Goal: Task Accomplishment & Management: Use online tool/utility

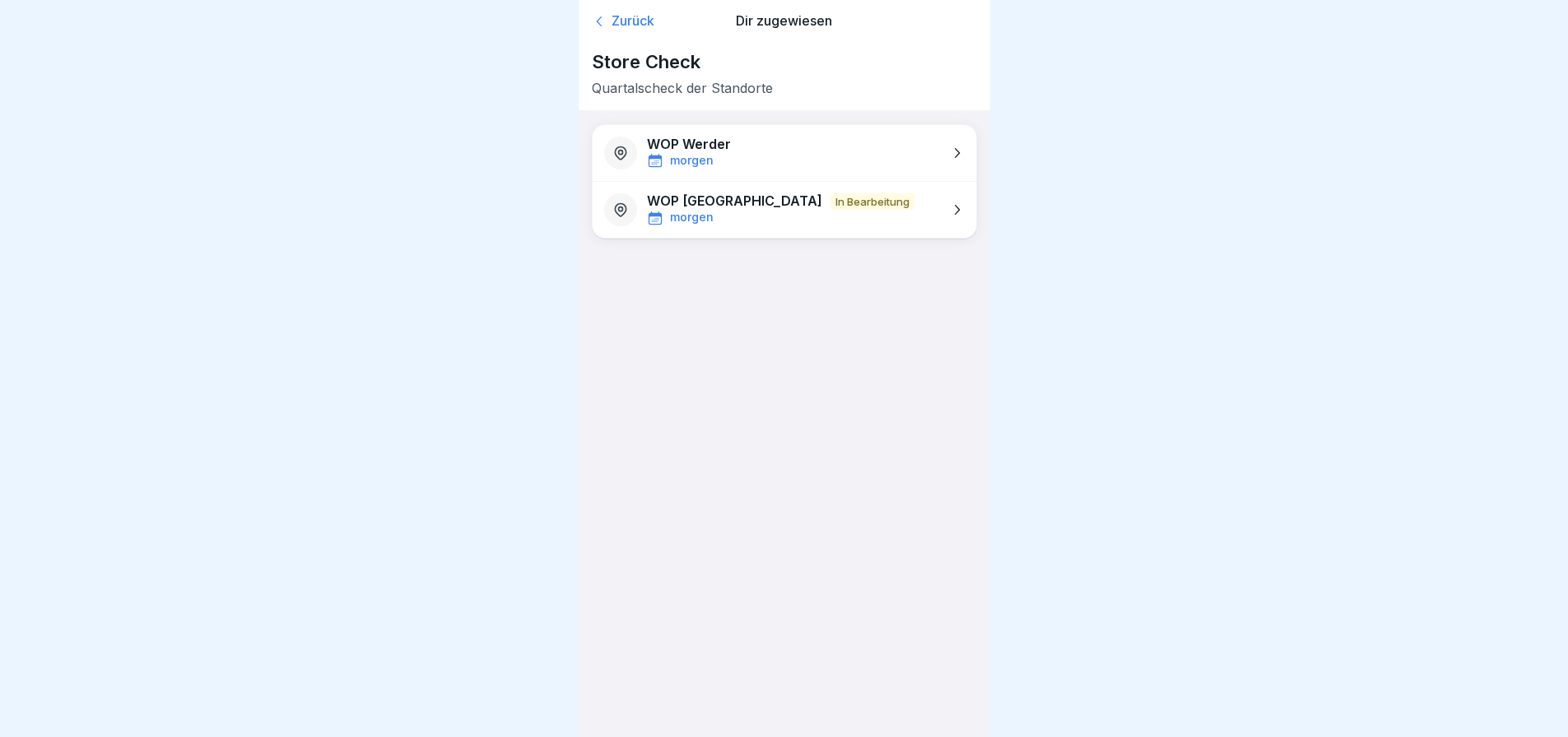
click at [699, 155] on p "morgen" at bounding box center [691, 161] width 43 height 14
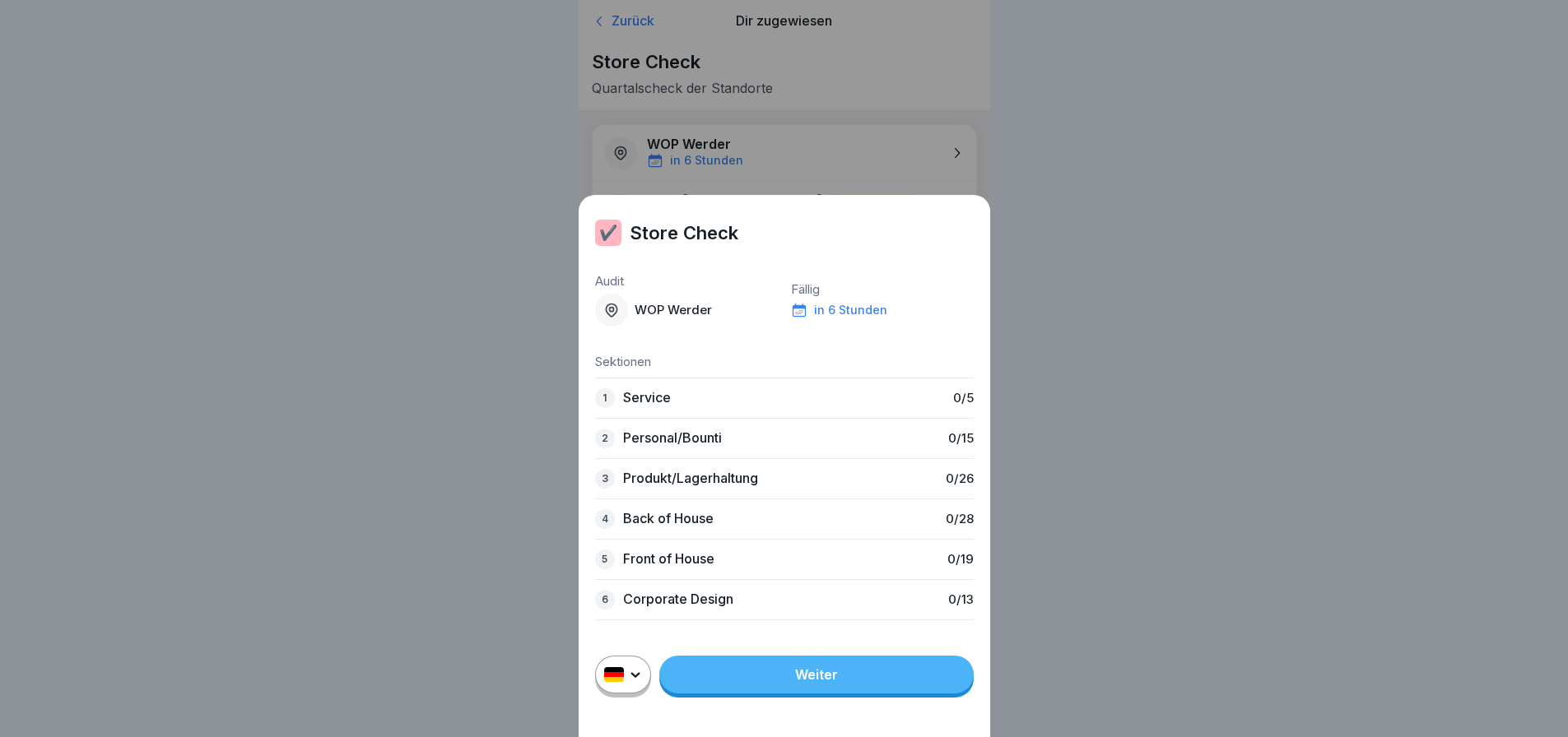
click at [384, 465] on div "✔️ Store Check Audit WOP Werder Fällig in 6 Stunden Sektionen 1 Service 0 / 5 2…" at bounding box center [784, 368] width 1568 height 737
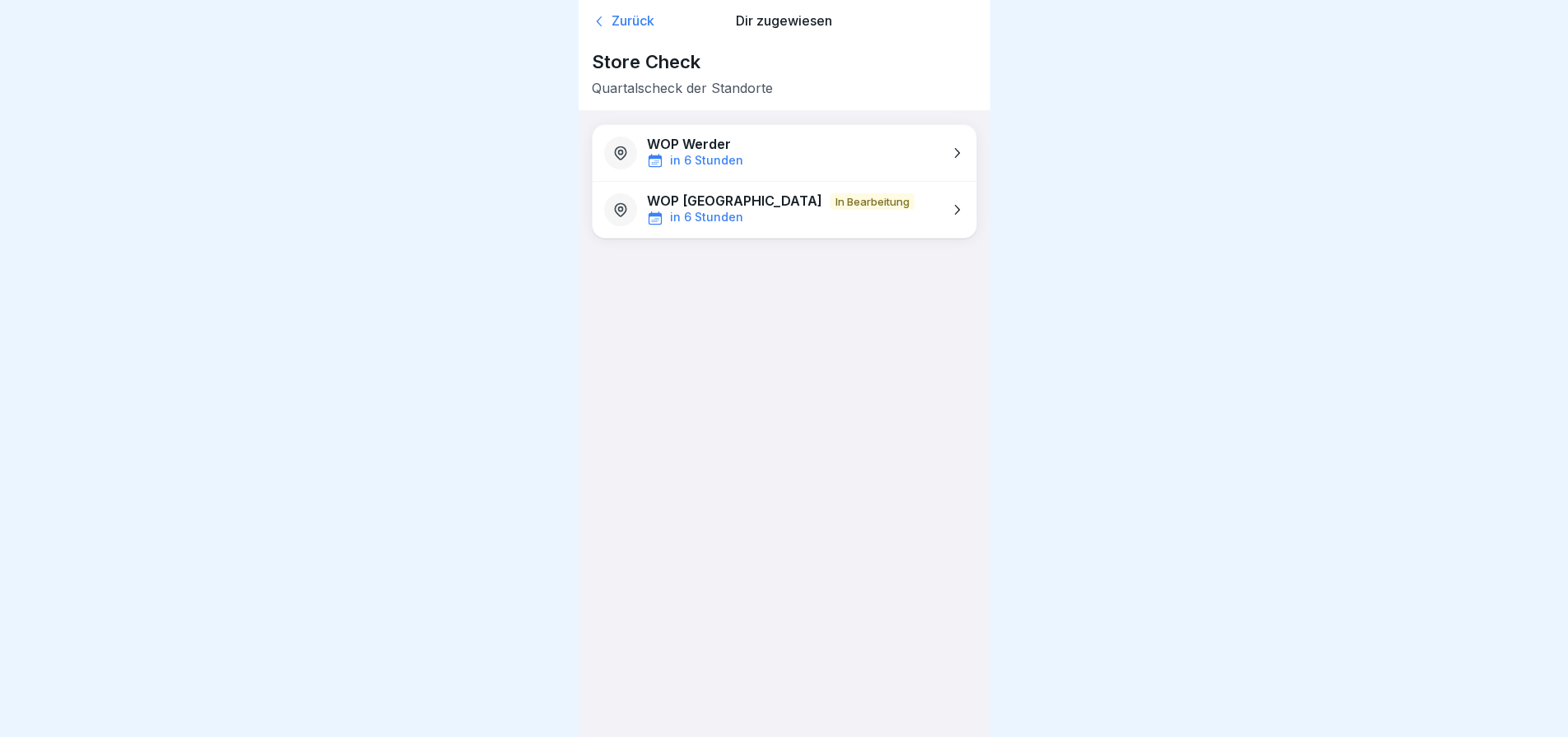
click at [754, 143] on div "WOP Werder in 6 Stunden" at bounding box center [784, 152] width 384 height 56
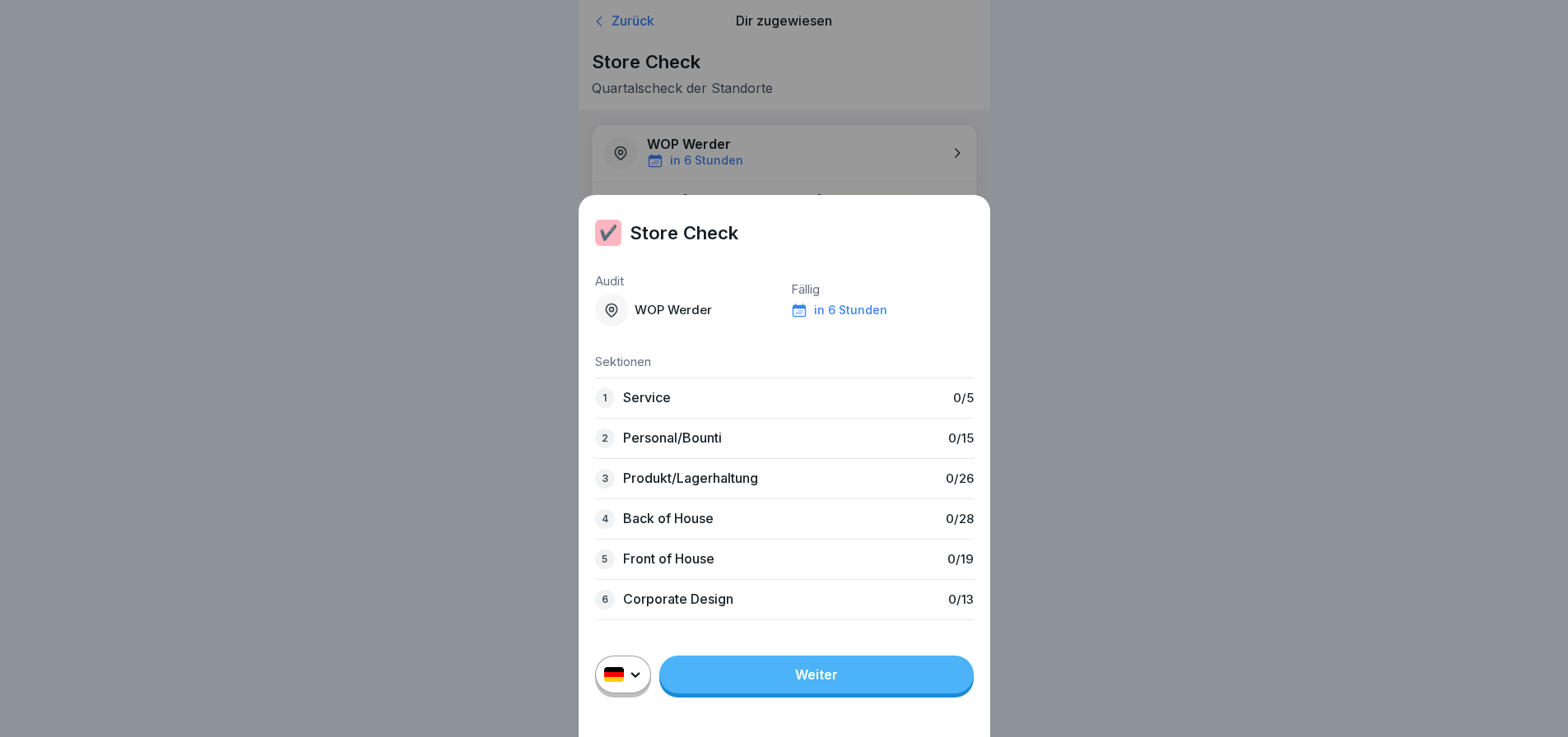
click at [335, 237] on div "✔️ Store Check Audit WOP Werder Fällig in 6 Stunden Sektionen 1 Service 0 / 5 2…" at bounding box center [784, 368] width 1568 height 737
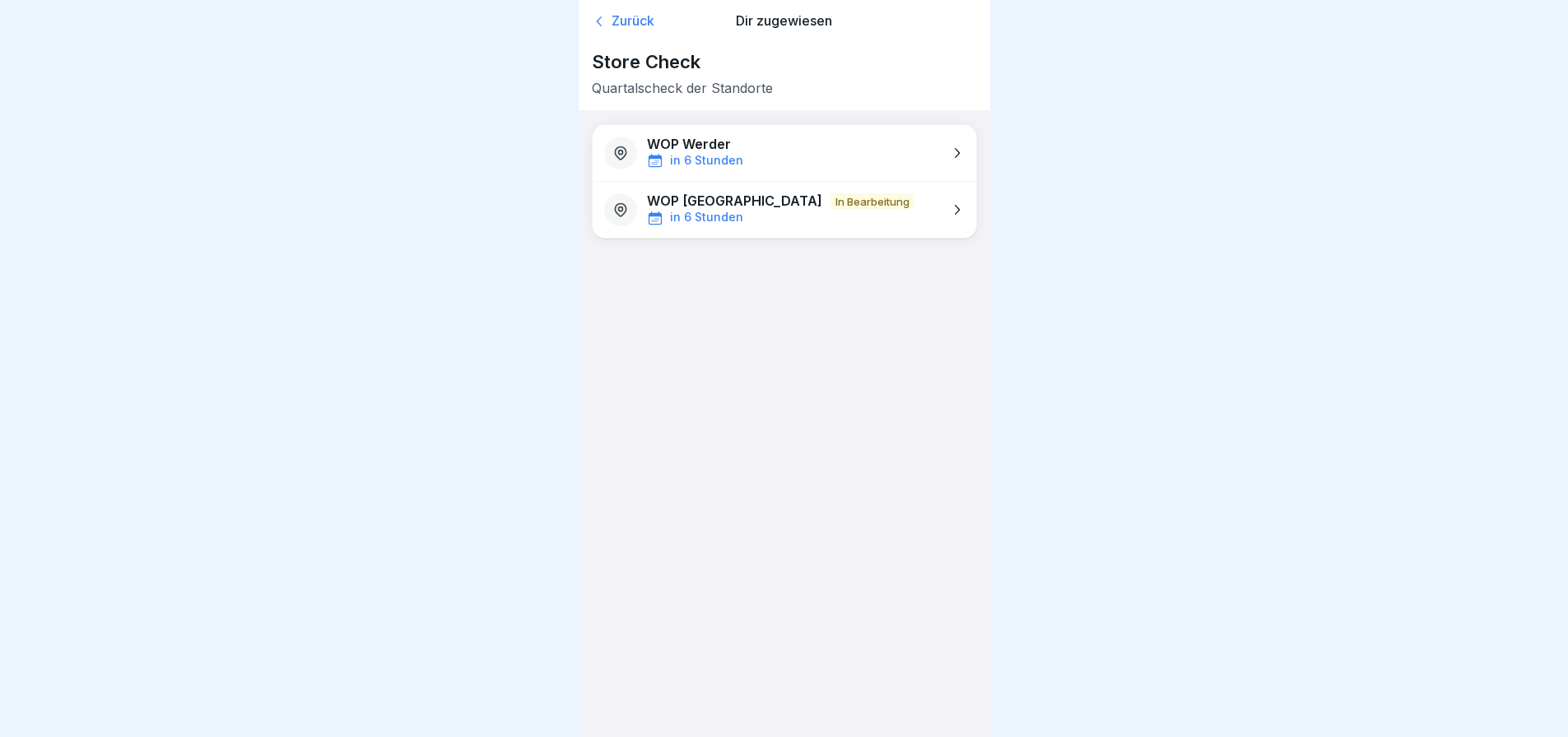
click at [882, 164] on div "WOP Werder in 6 Stunden" at bounding box center [784, 152] width 384 height 56
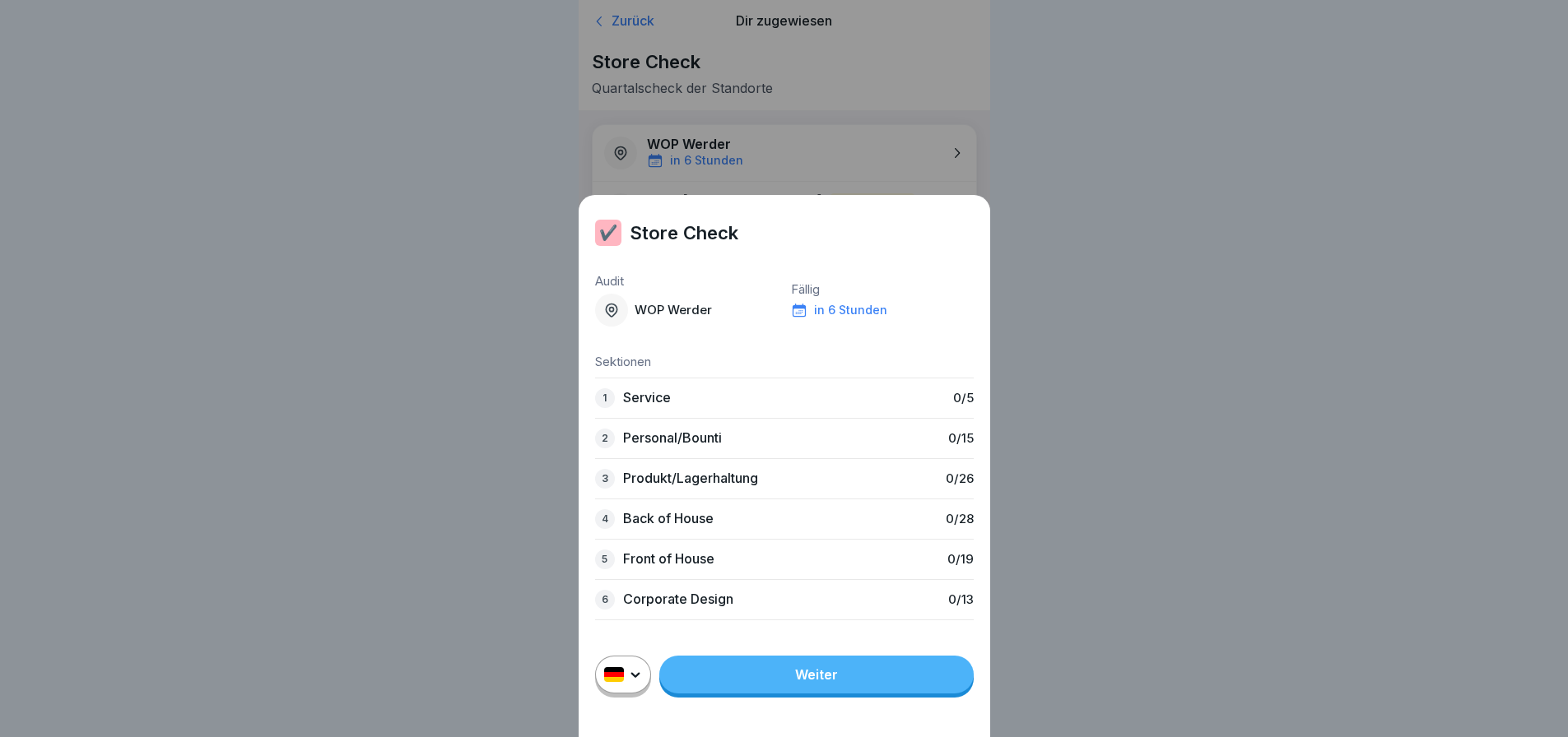
click at [873, 680] on link "Weiter" at bounding box center [816, 674] width 315 height 38
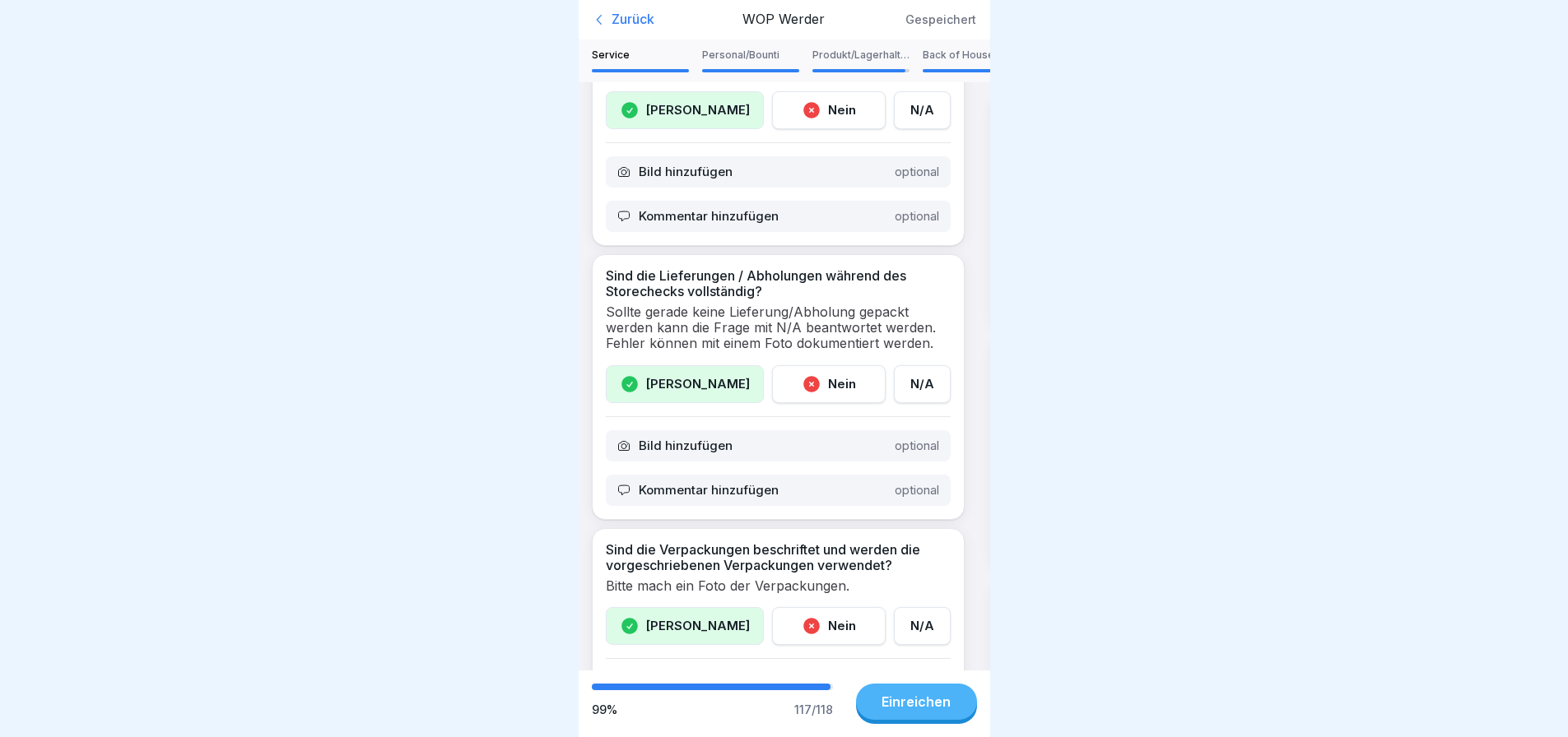
scroll to position [734, 0]
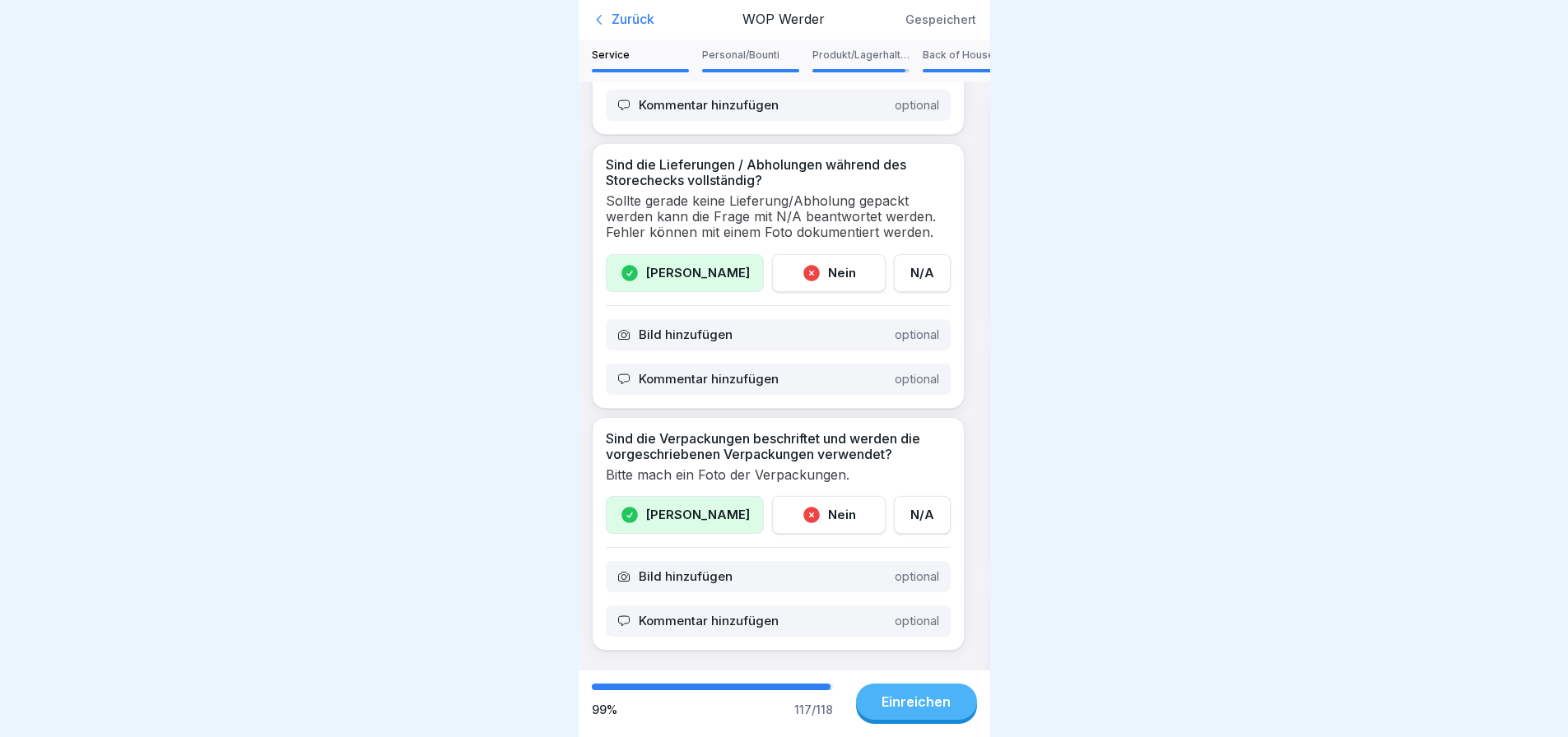
click at [844, 52] on p "Produkt/Lagerhaltung" at bounding box center [862, 55] width 98 height 12
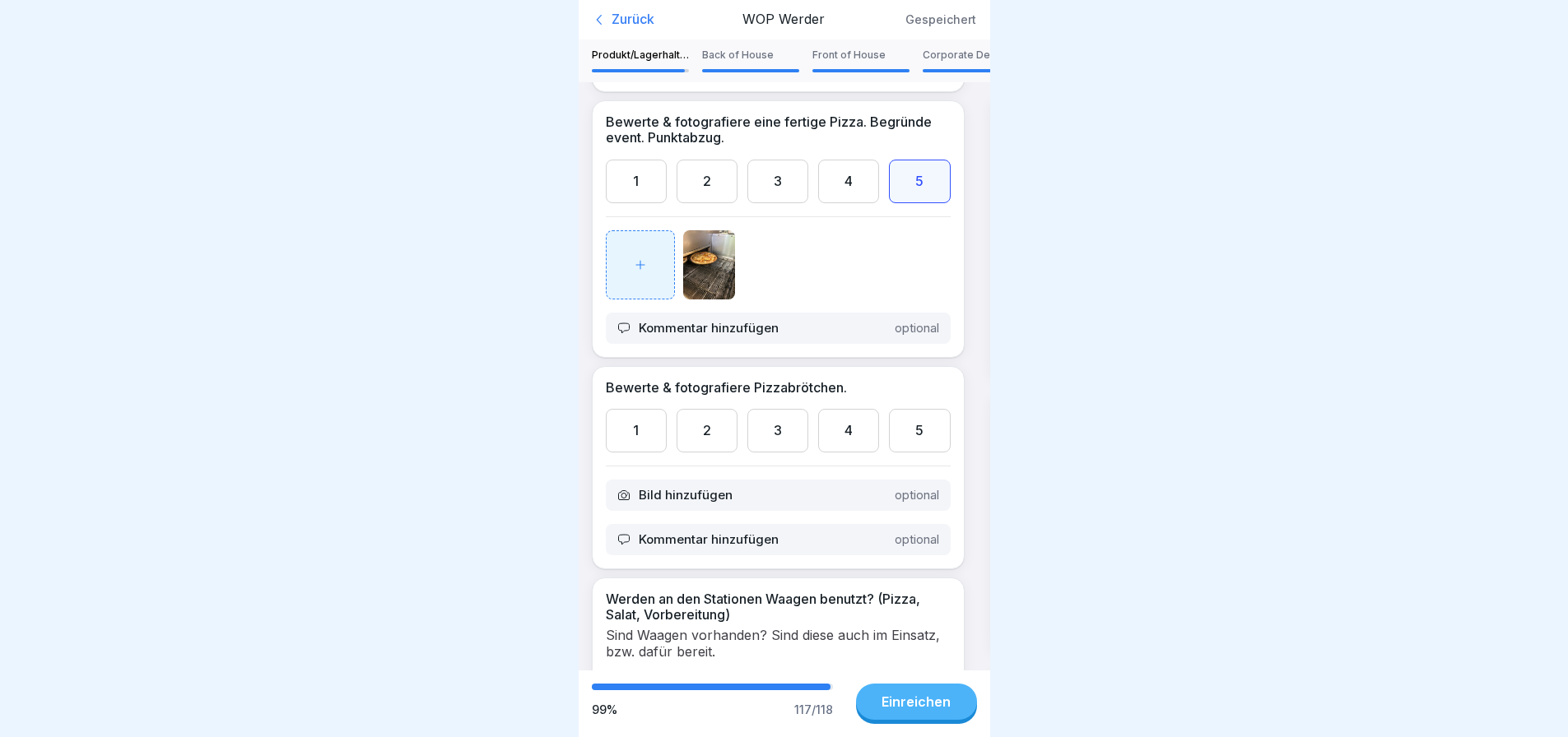
scroll to position [411, 0]
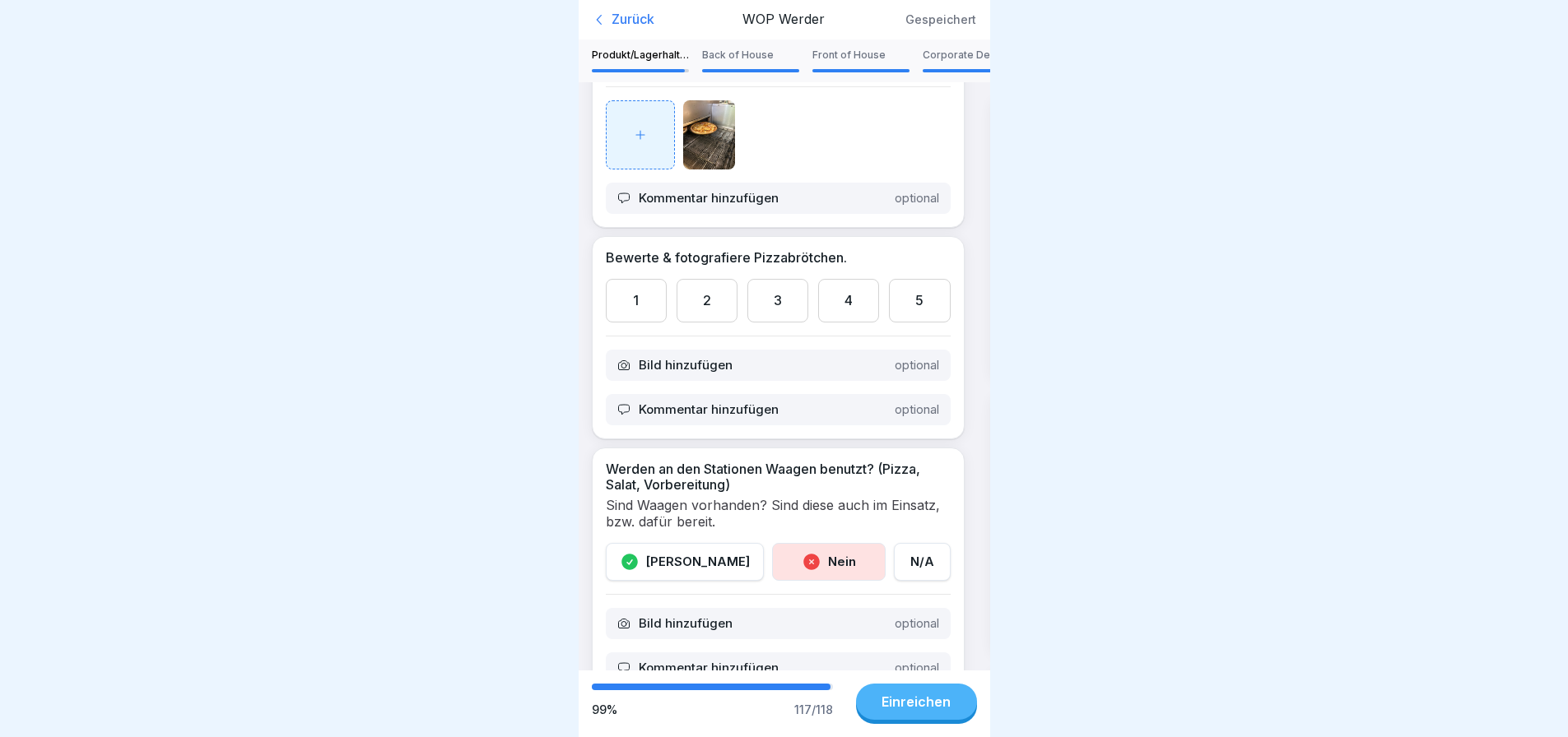
click at [901, 322] on div "5" at bounding box center [919, 300] width 61 height 43
click at [755, 381] on div "Bild hinzufügen optional" at bounding box center [778, 365] width 345 height 31
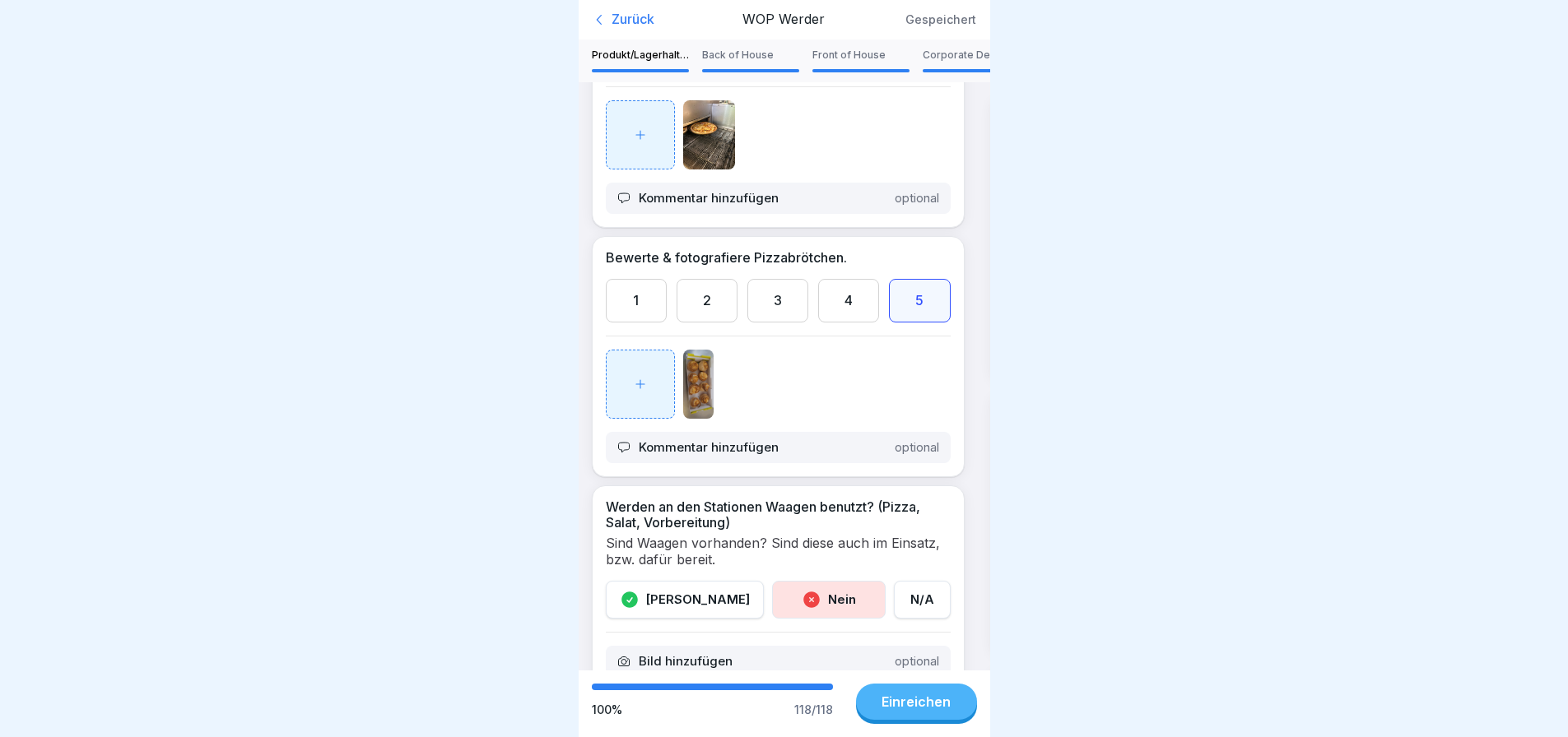
click at [699, 410] on img at bounding box center [698, 384] width 31 height 69
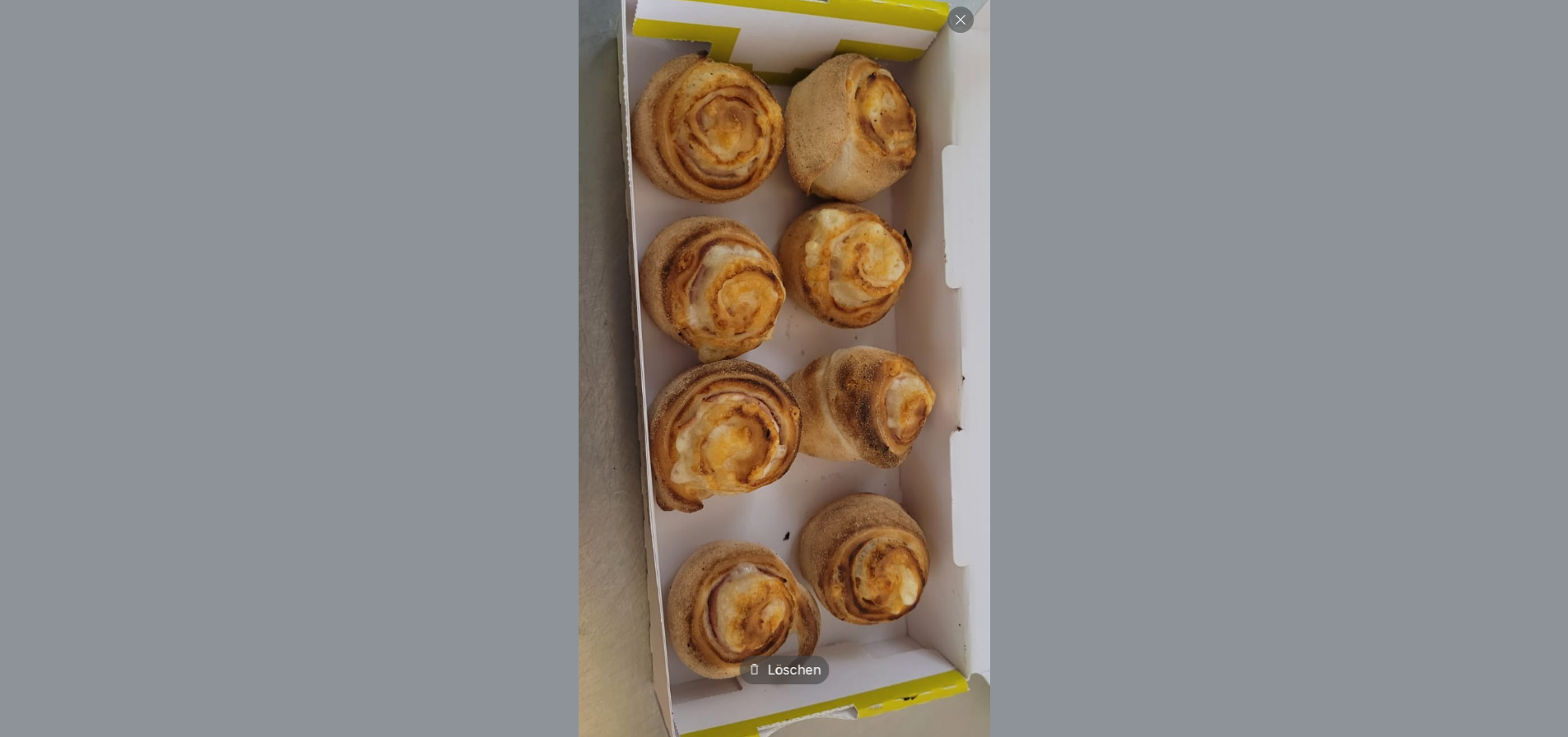
click at [477, 347] on div "Löschen" at bounding box center [784, 368] width 1568 height 737
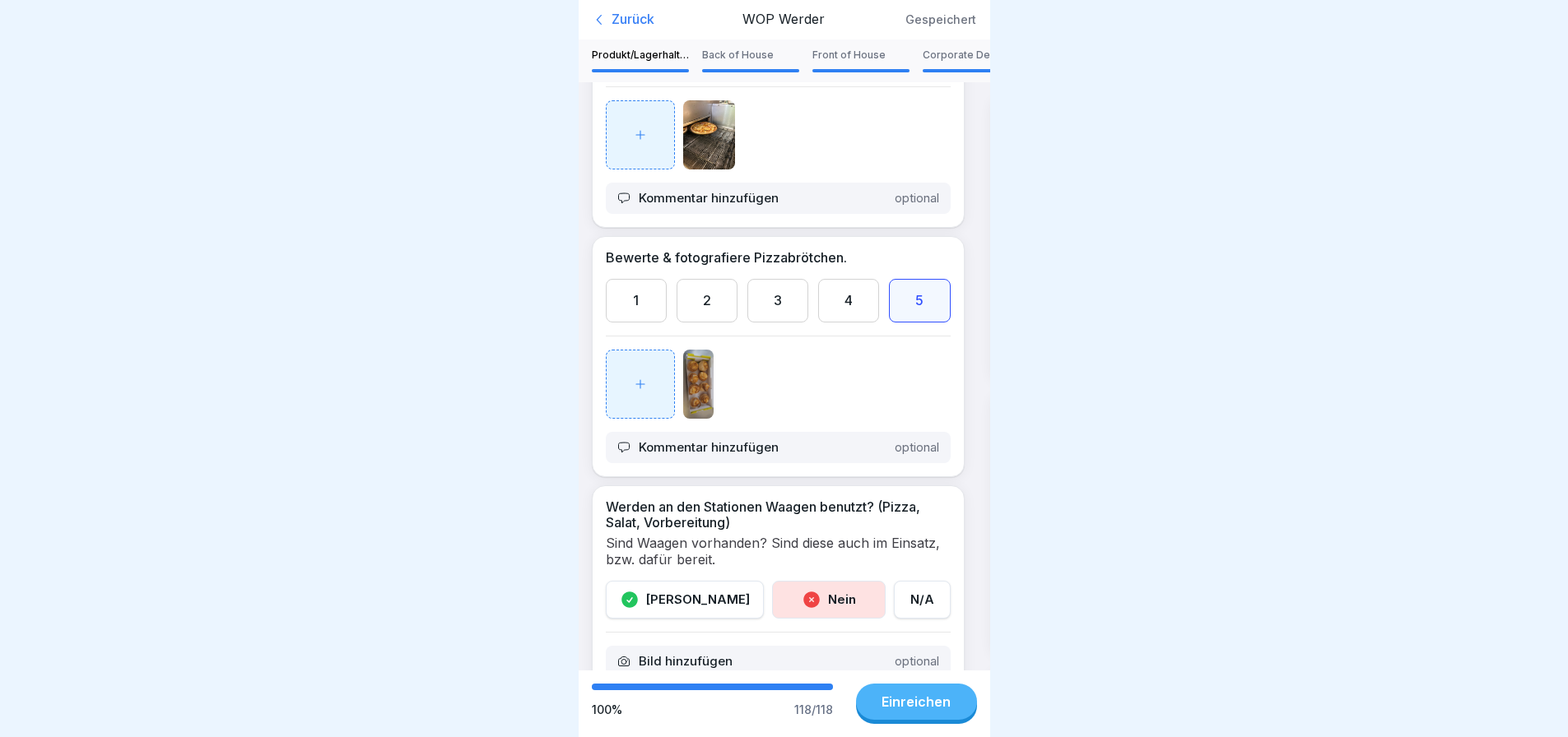
click at [940, 710] on div "Einreichen" at bounding box center [917, 702] width 69 height 15
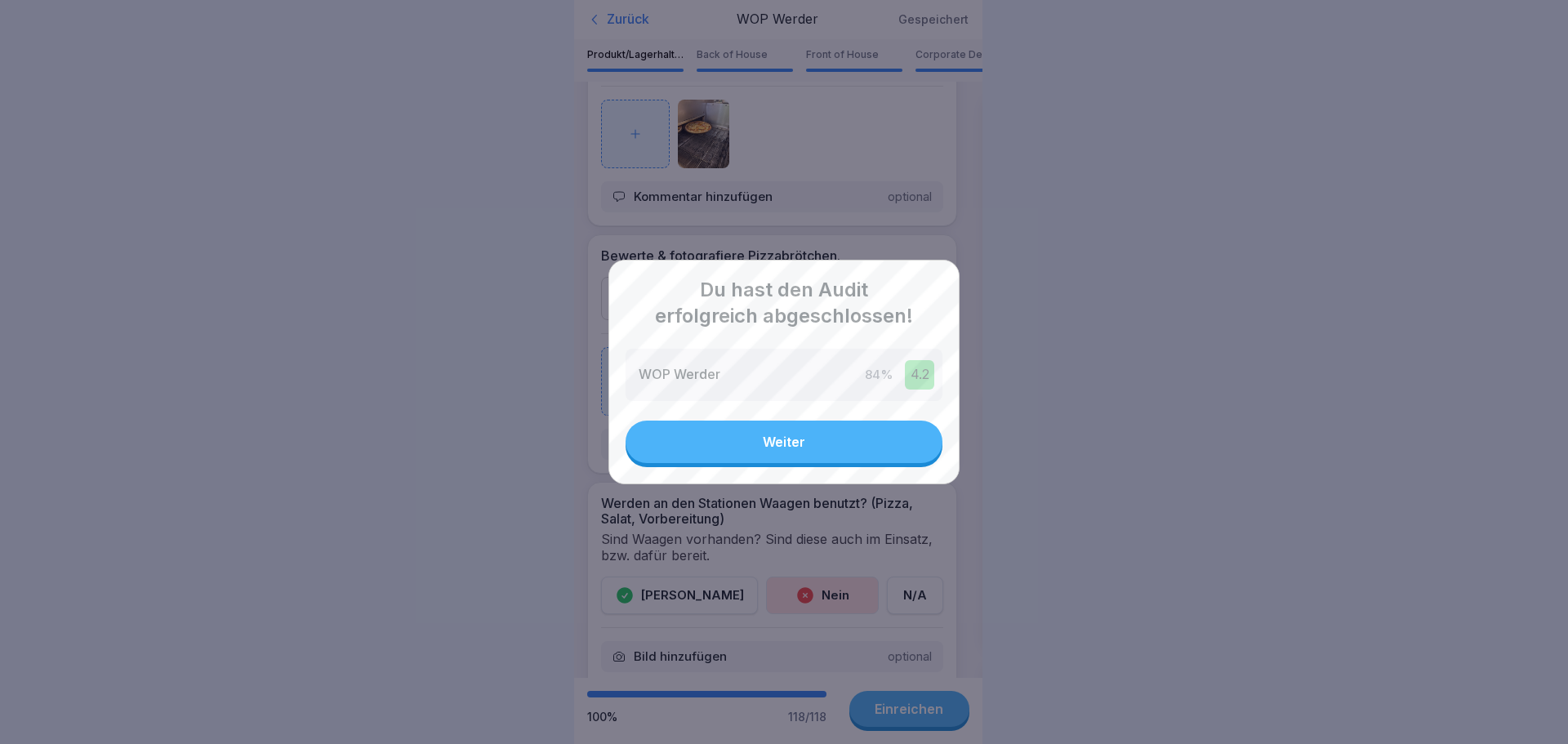
click at [828, 438] on button "Weiter" at bounding box center [784, 441] width 317 height 42
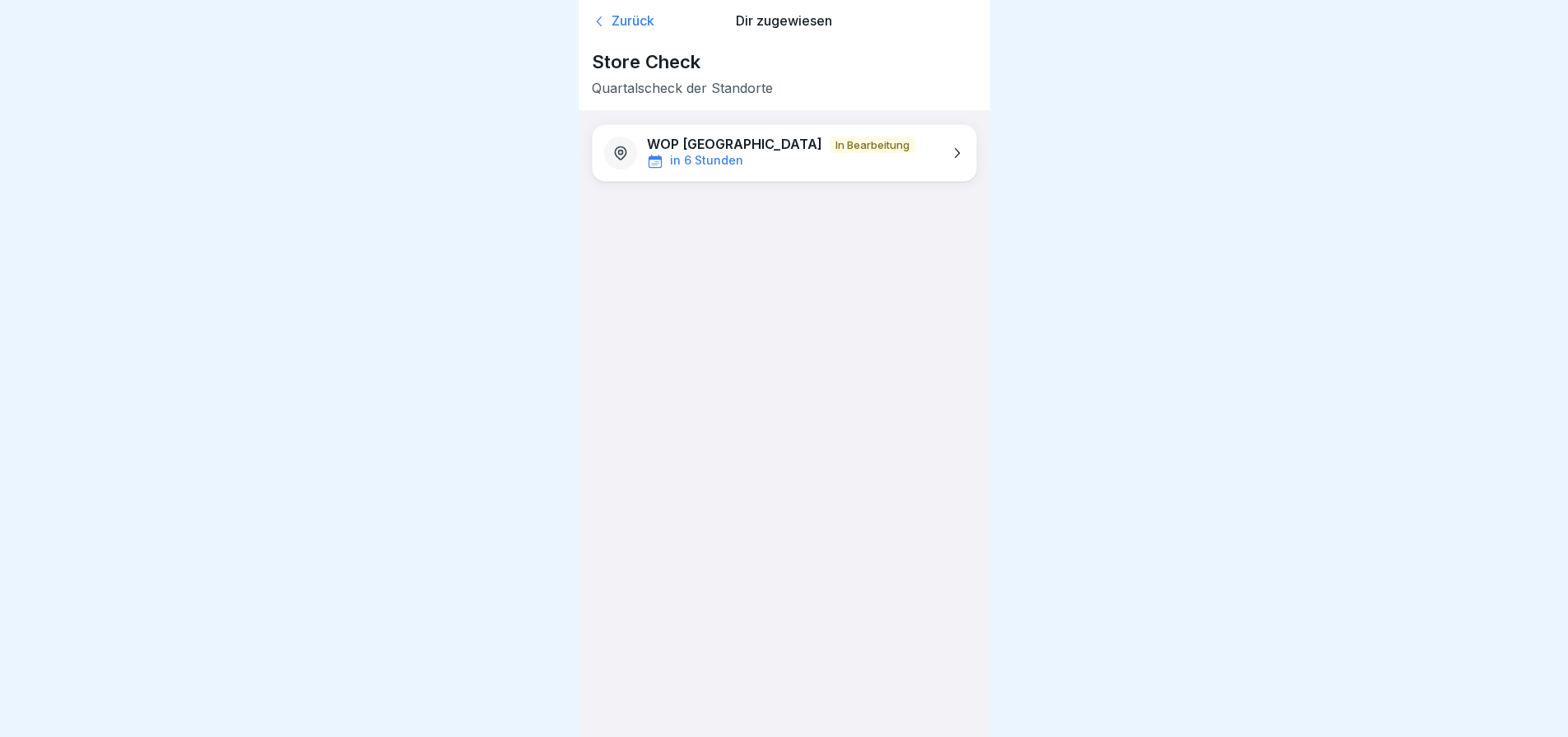
click at [818, 159] on div "in 6 Stunden" at bounding box center [781, 161] width 268 height 17
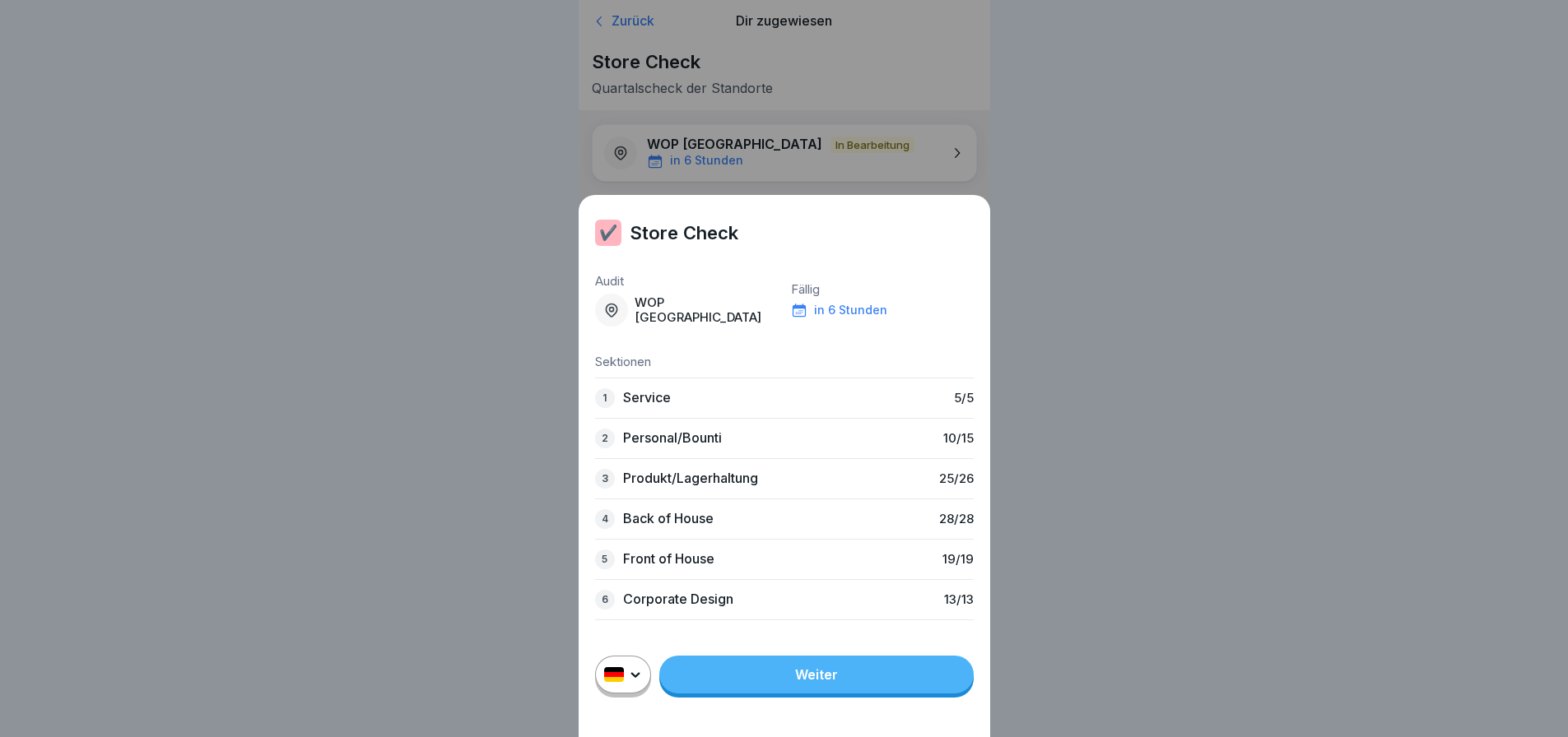
click at [777, 446] on div "2 Personal/Bounti 10 / 15" at bounding box center [784, 438] width 378 height 41
click at [858, 683] on link "Weiter" at bounding box center [816, 674] width 315 height 38
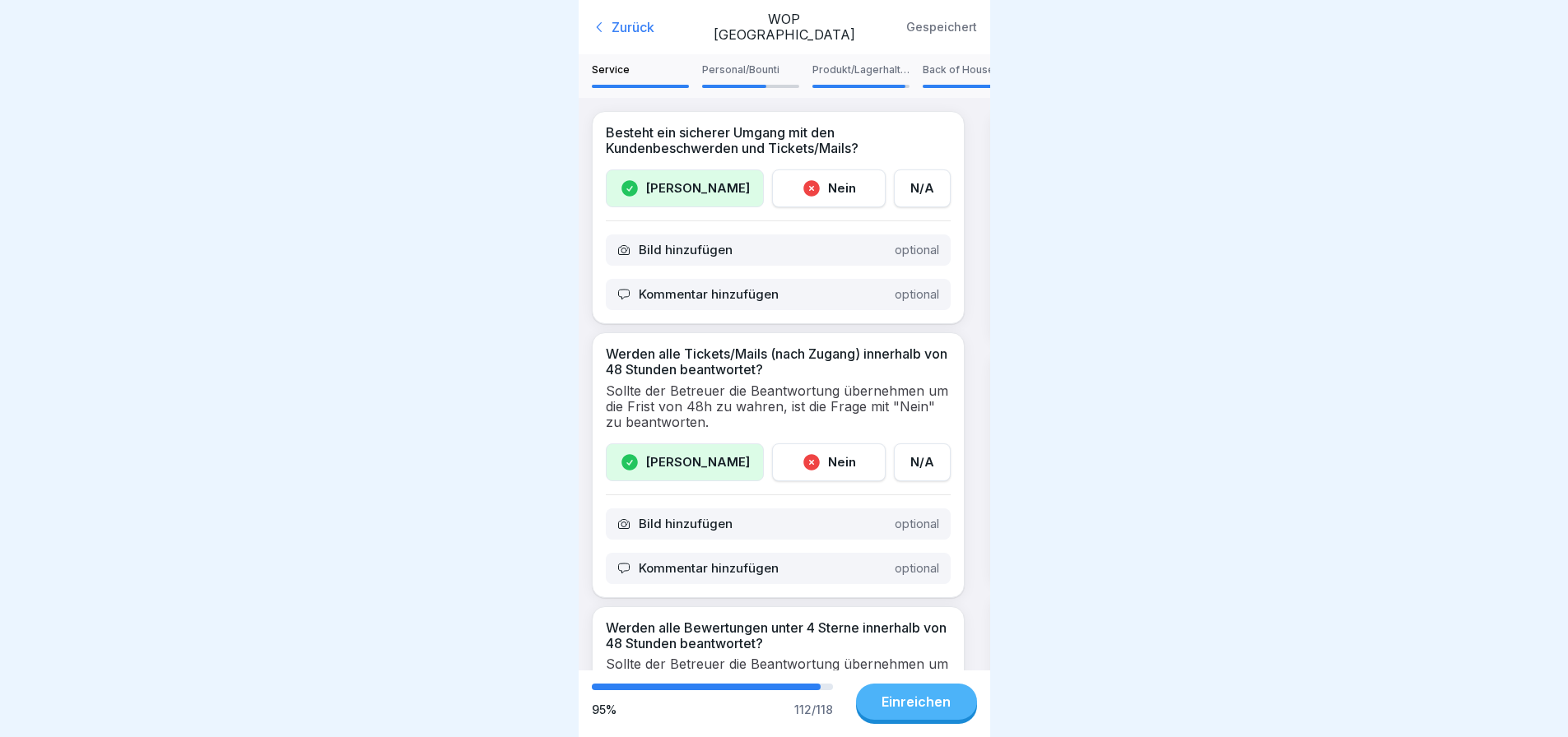
click at [753, 83] on div "Personal/Bounti" at bounding box center [751, 75] width 98 height 23
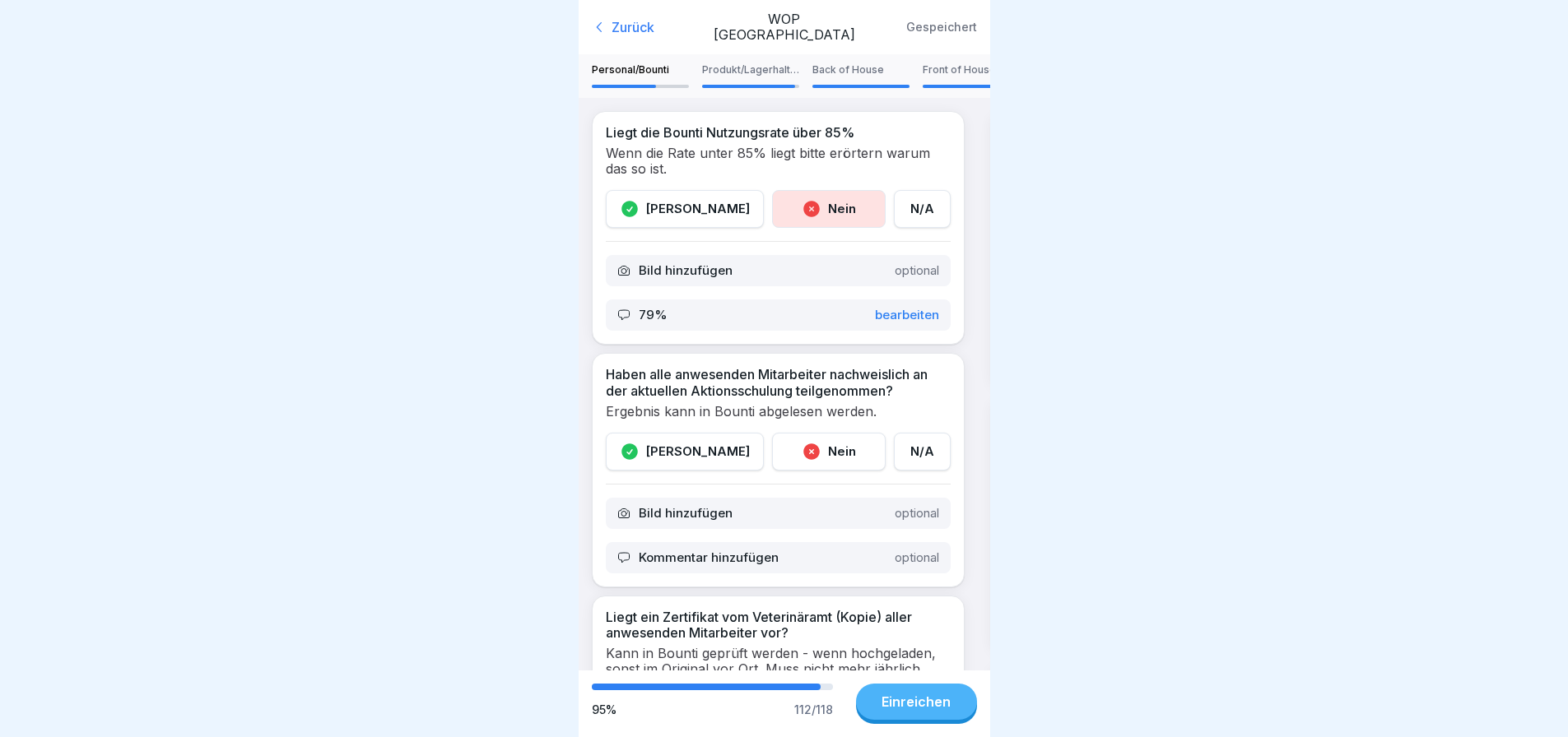
click at [817, 458] on div "Nein" at bounding box center [829, 452] width 113 height 38
click at [732, 566] on div "Kommentar hinzufügen optional" at bounding box center [778, 557] width 345 height 31
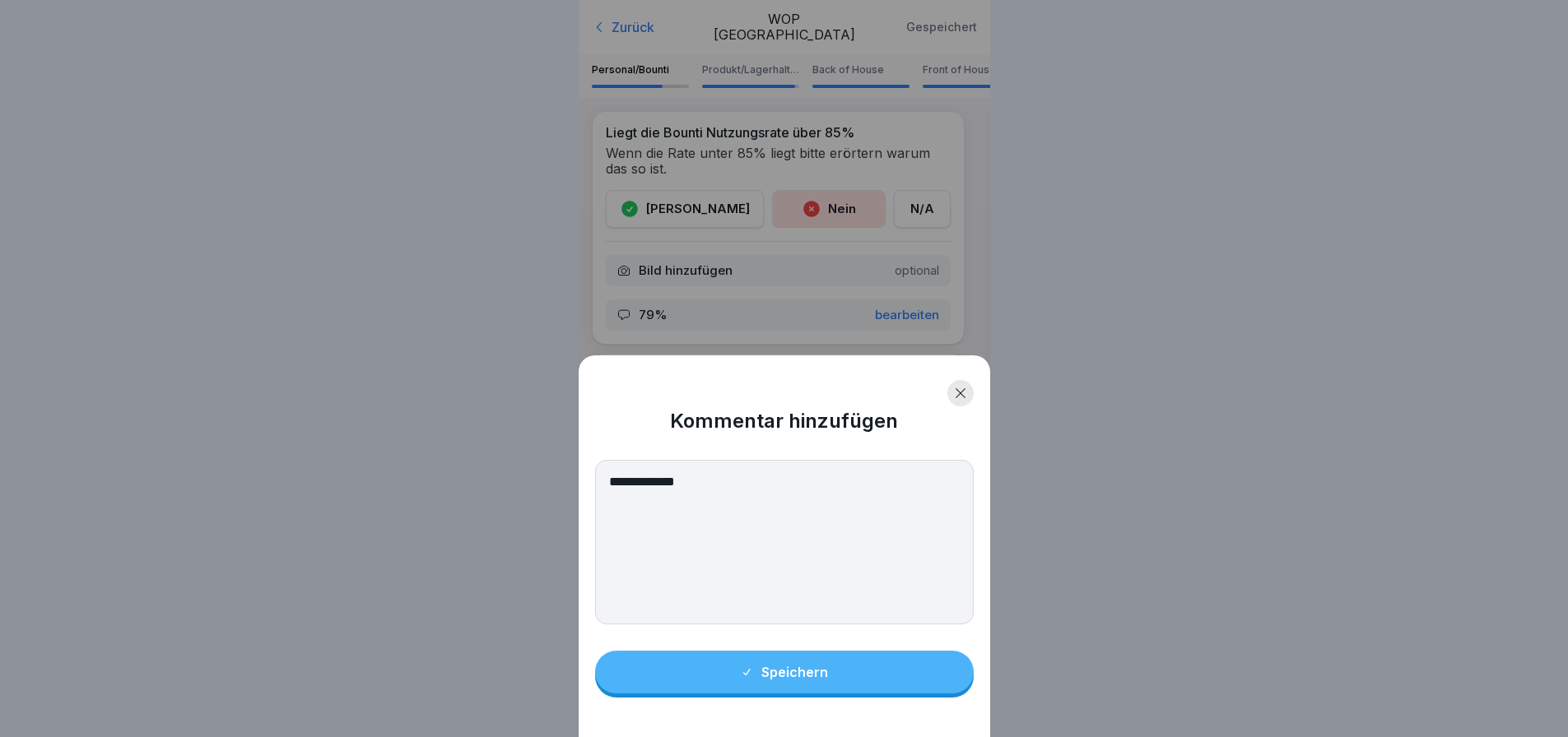
type textarea "**********"
click at [839, 681] on button "Speichern" at bounding box center [784, 672] width 378 height 43
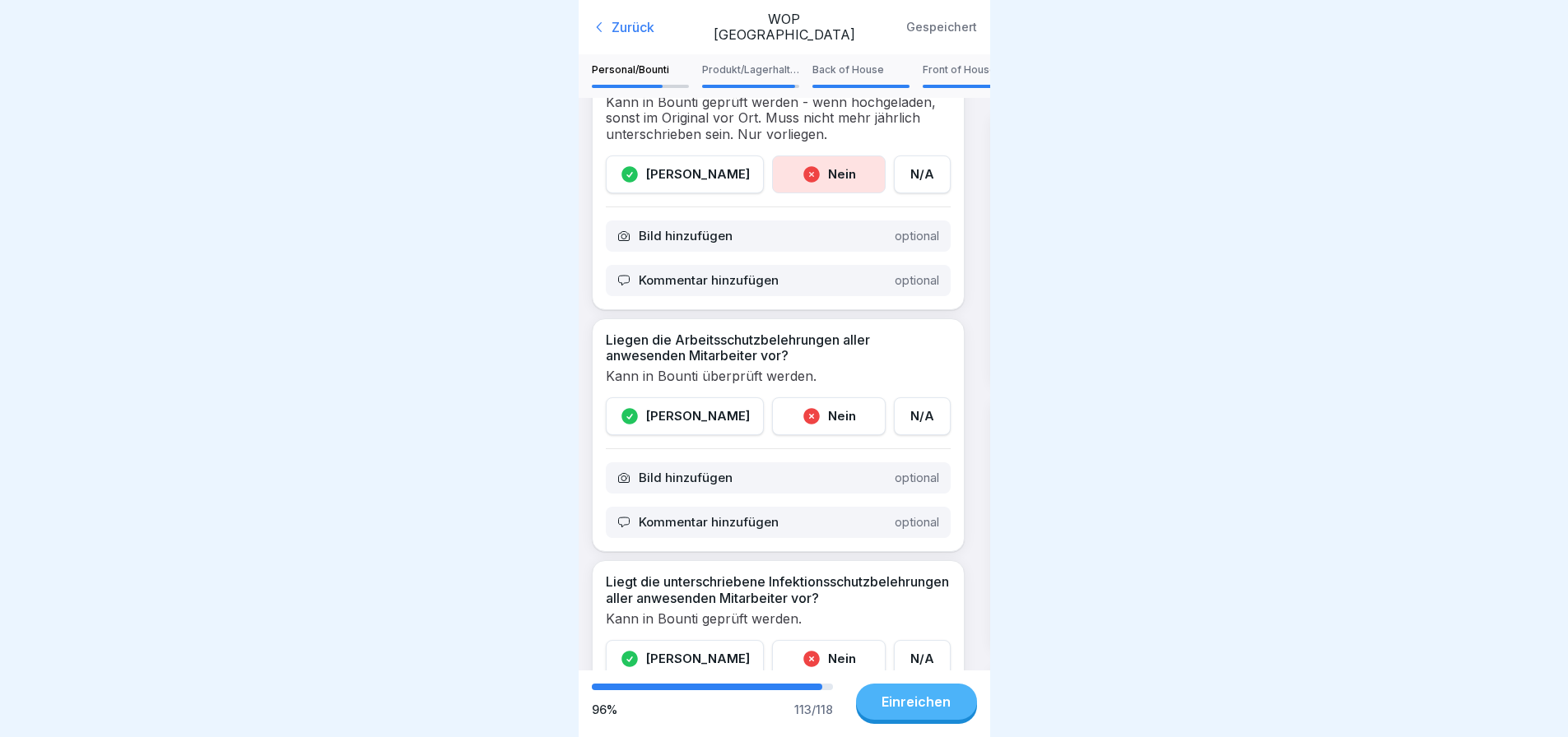
scroll to position [576, 0]
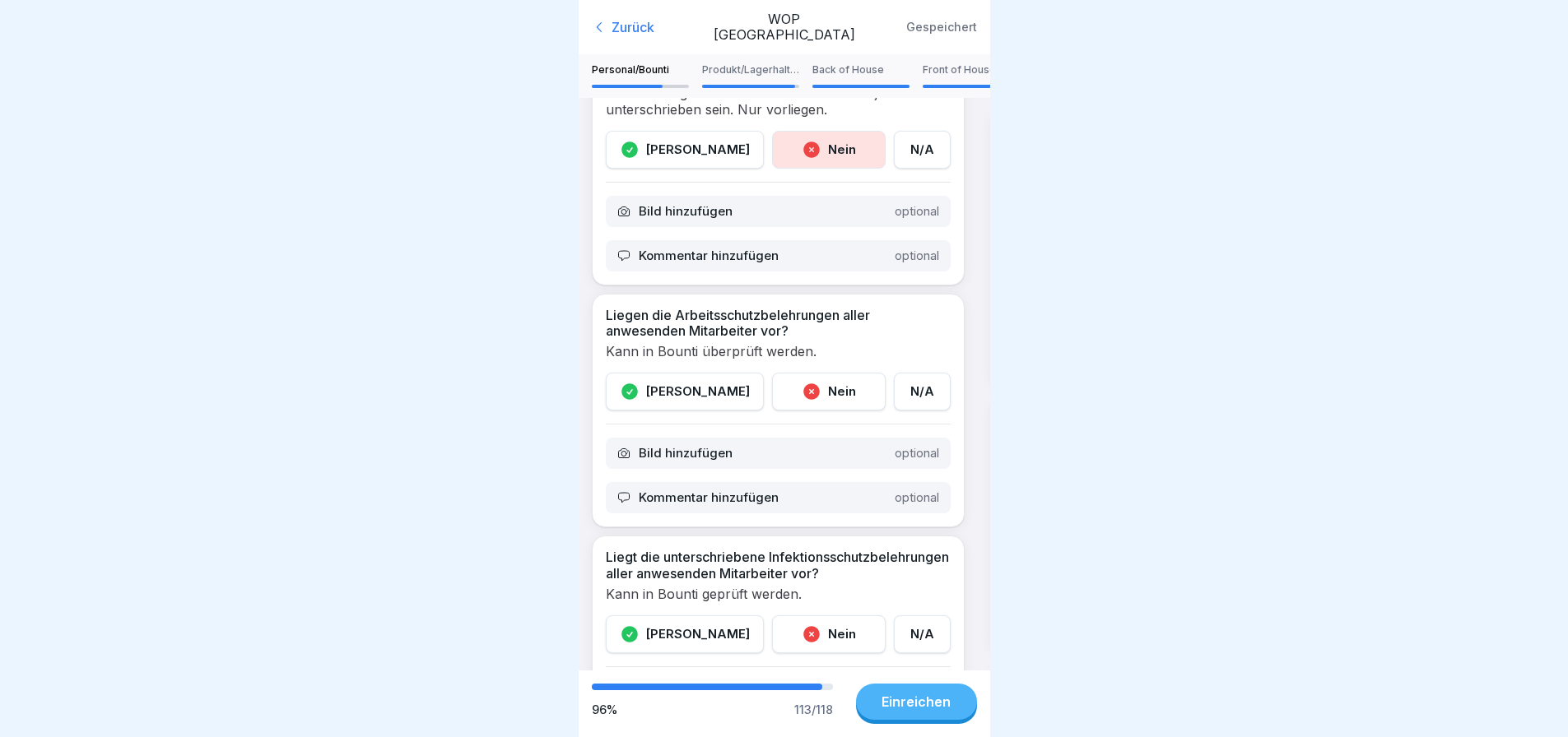
click at [683, 397] on div "Ja" at bounding box center [685, 392] width 158 height 38
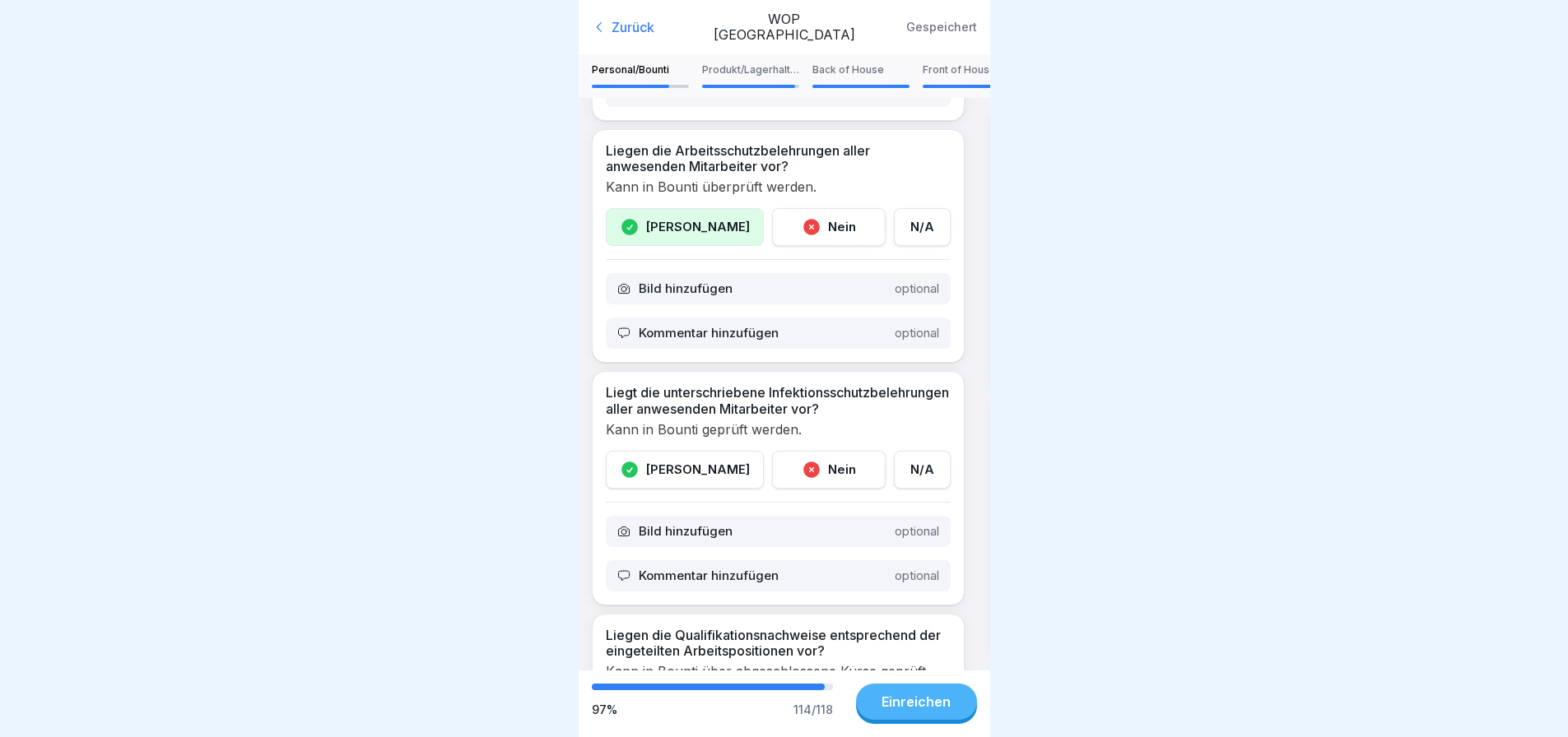
click at [693, 489] on div "Ja" at bounding box center [685, 469] width 158 height 38
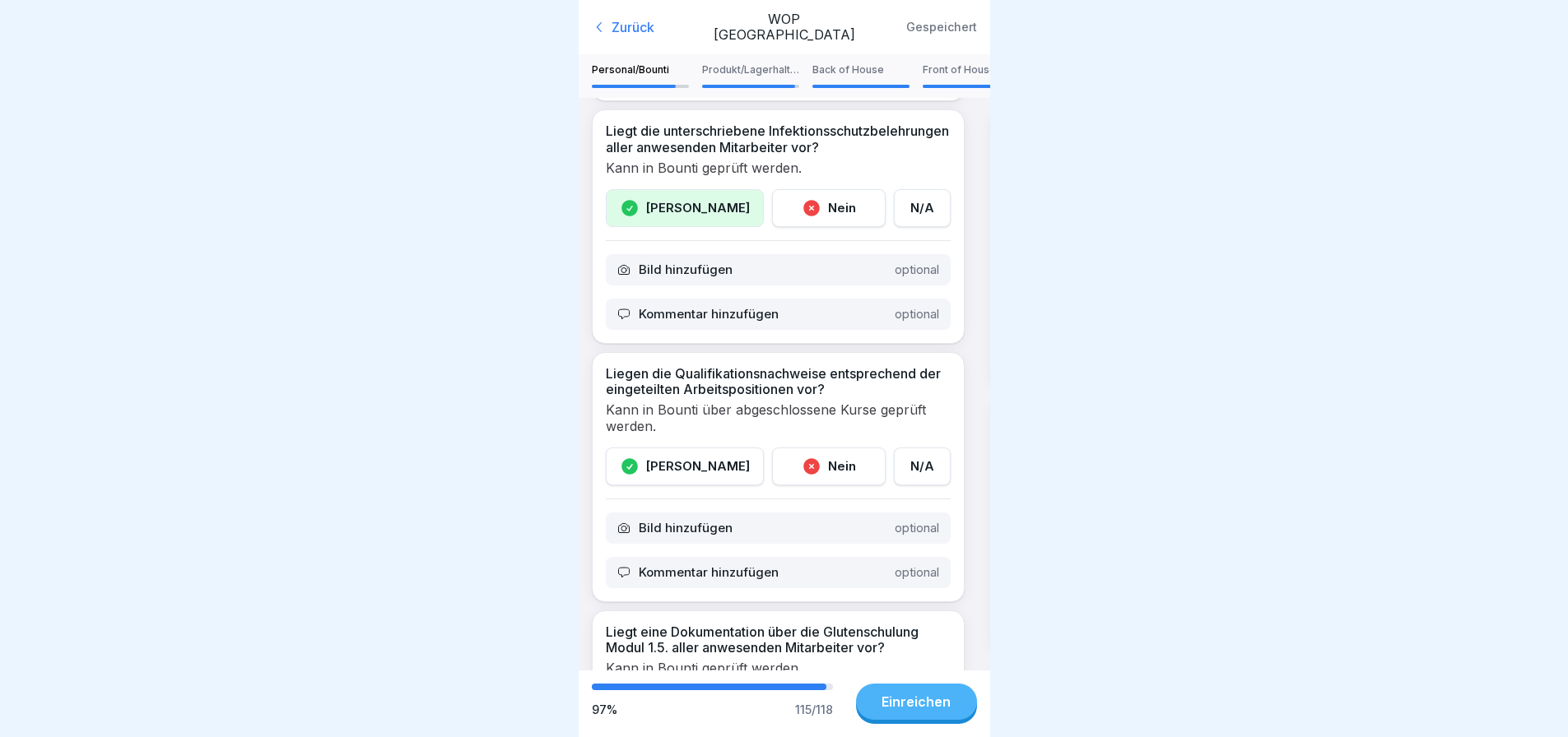
scroll to position [1069, 0]
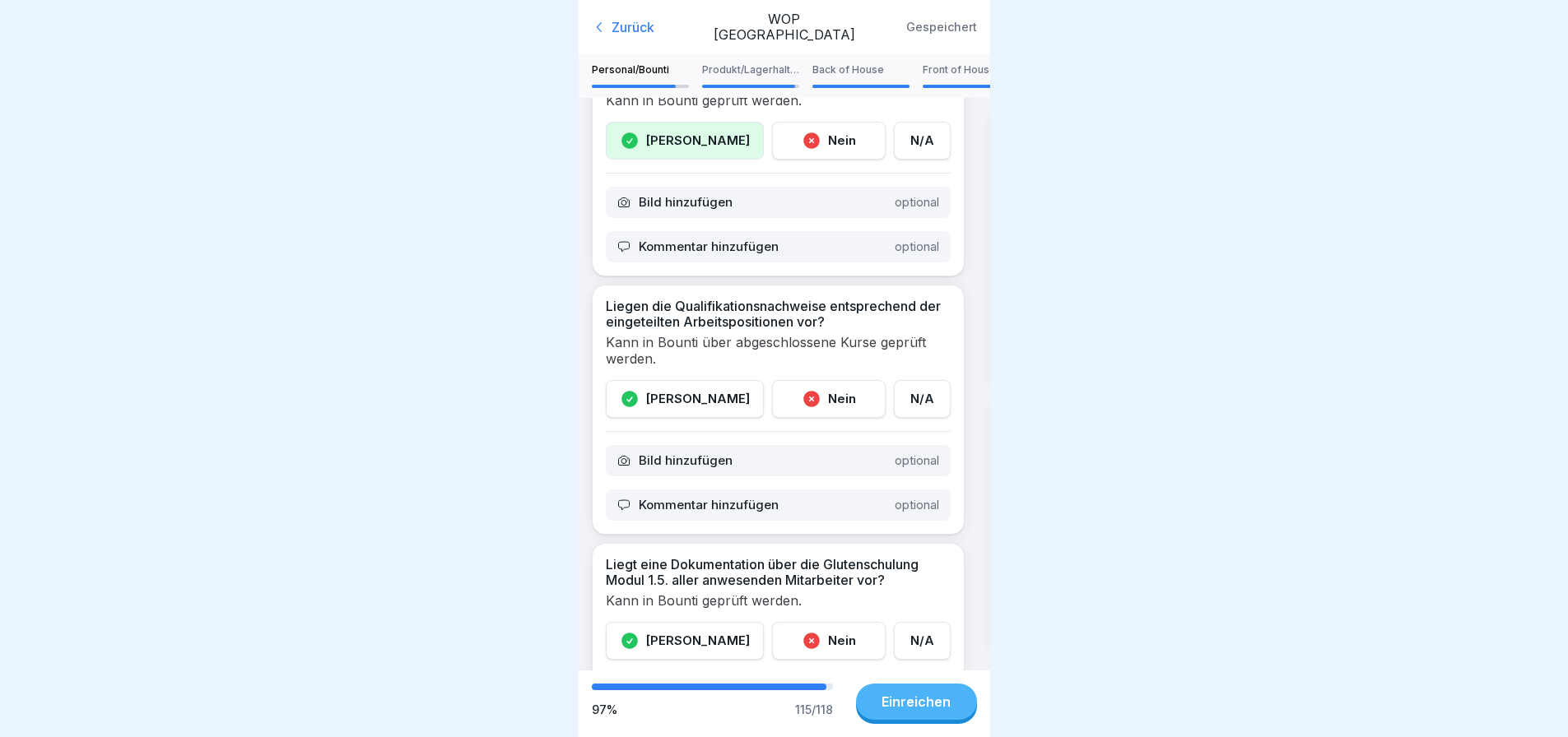
click at [695, 417] on div "Ja" at bounding box center [685, 399] width 158 height 38
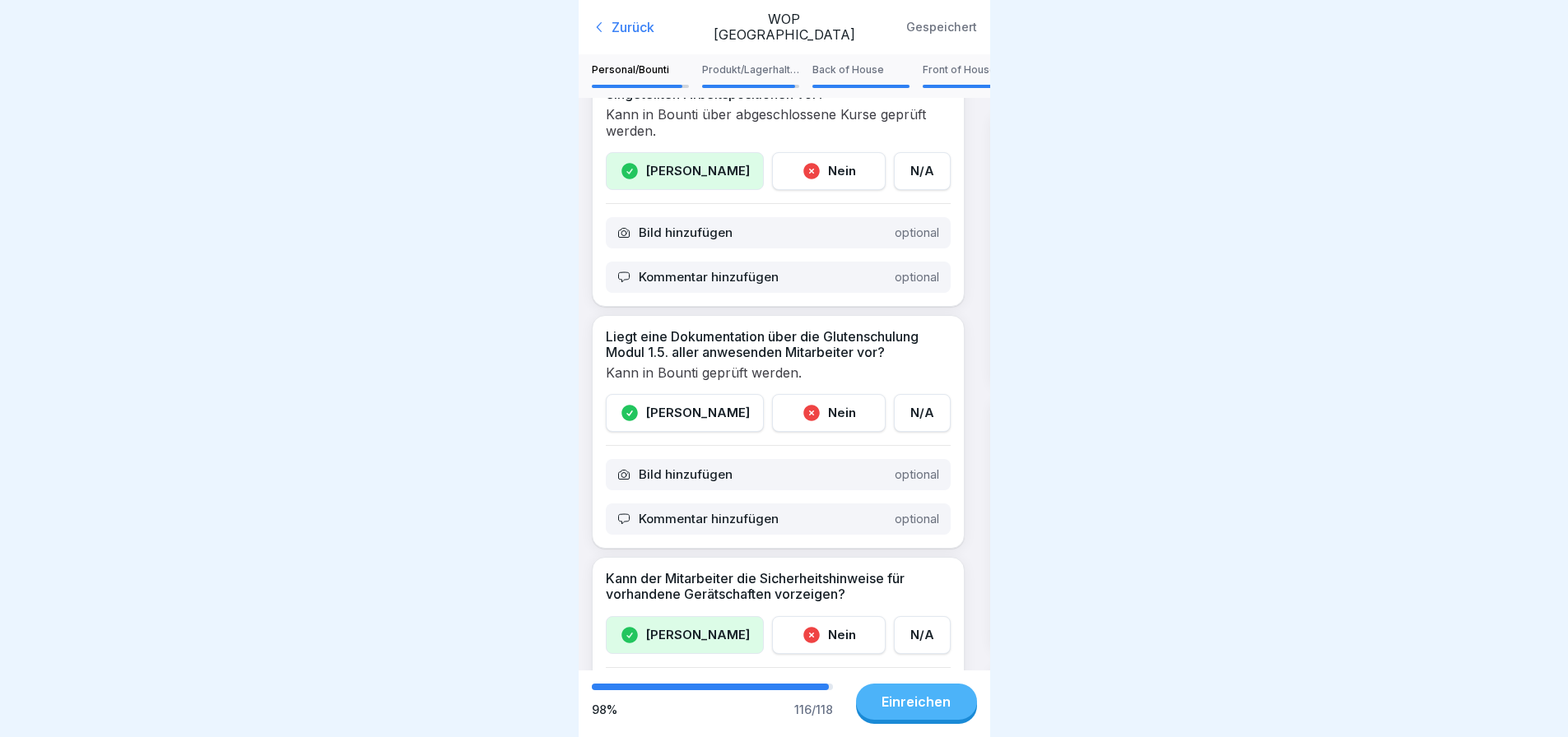
scroll to position [1316, 0]
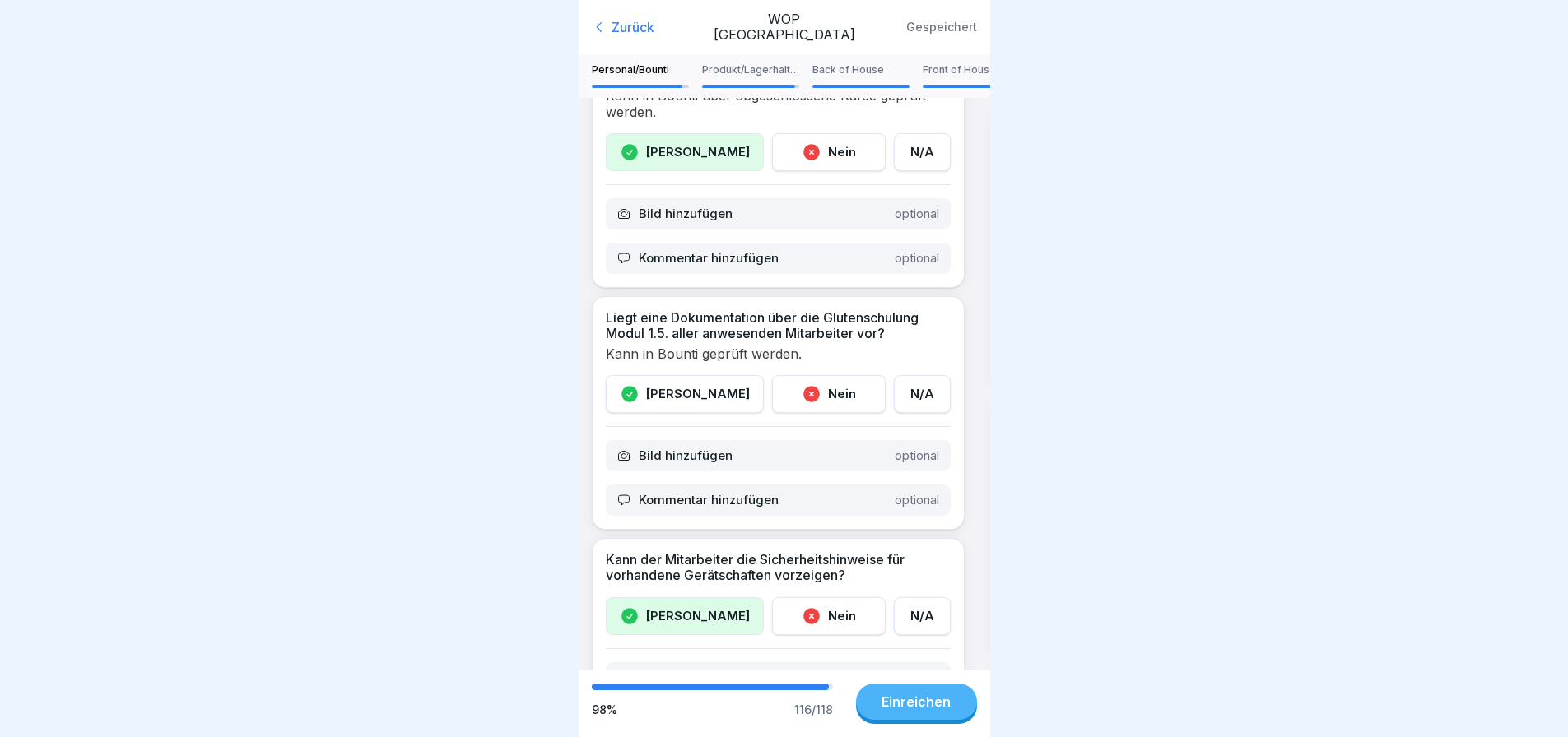
click at [693, 404] on div "Ja" at bounding box center [685, 394] width 158 height 38
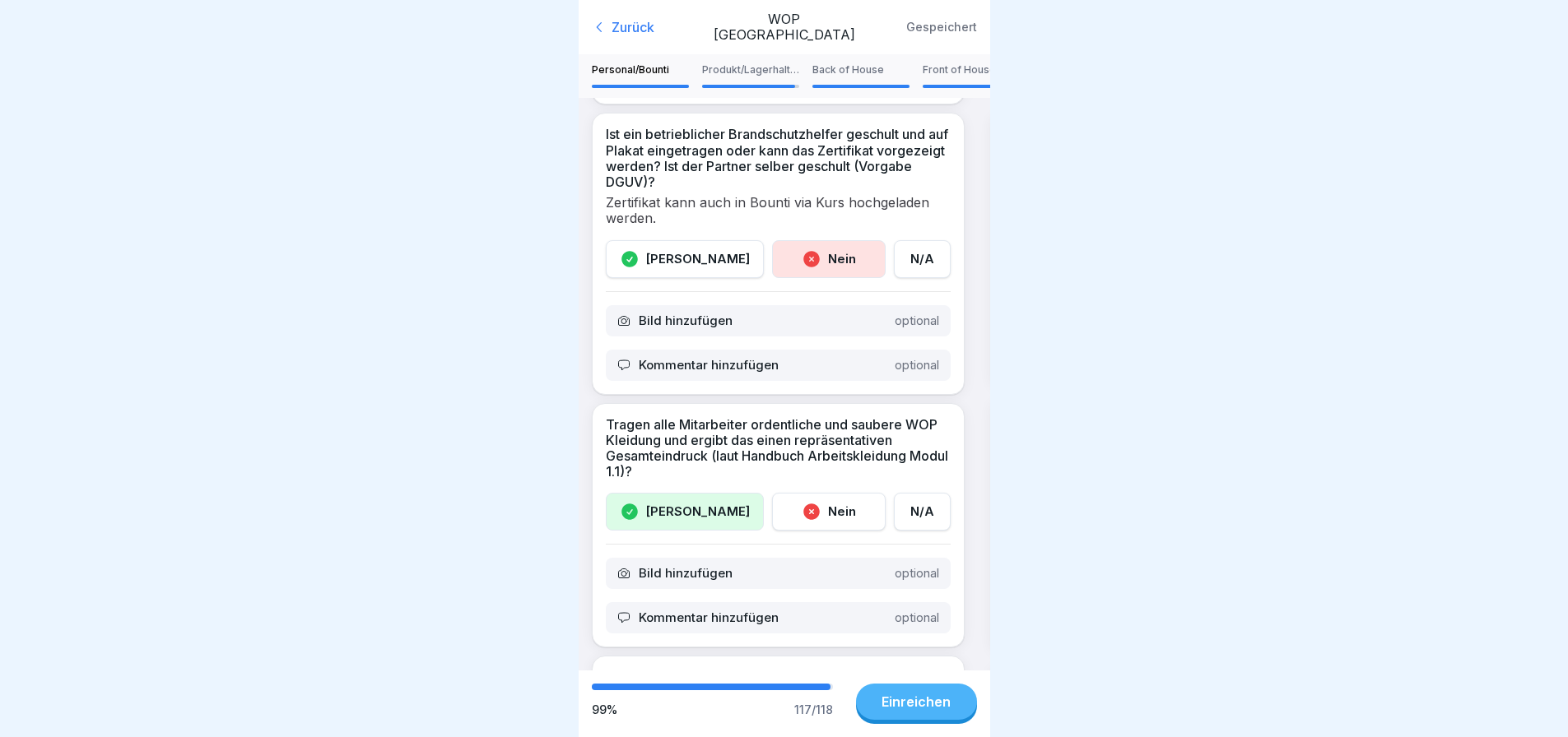
scroll to position [2386, 0]
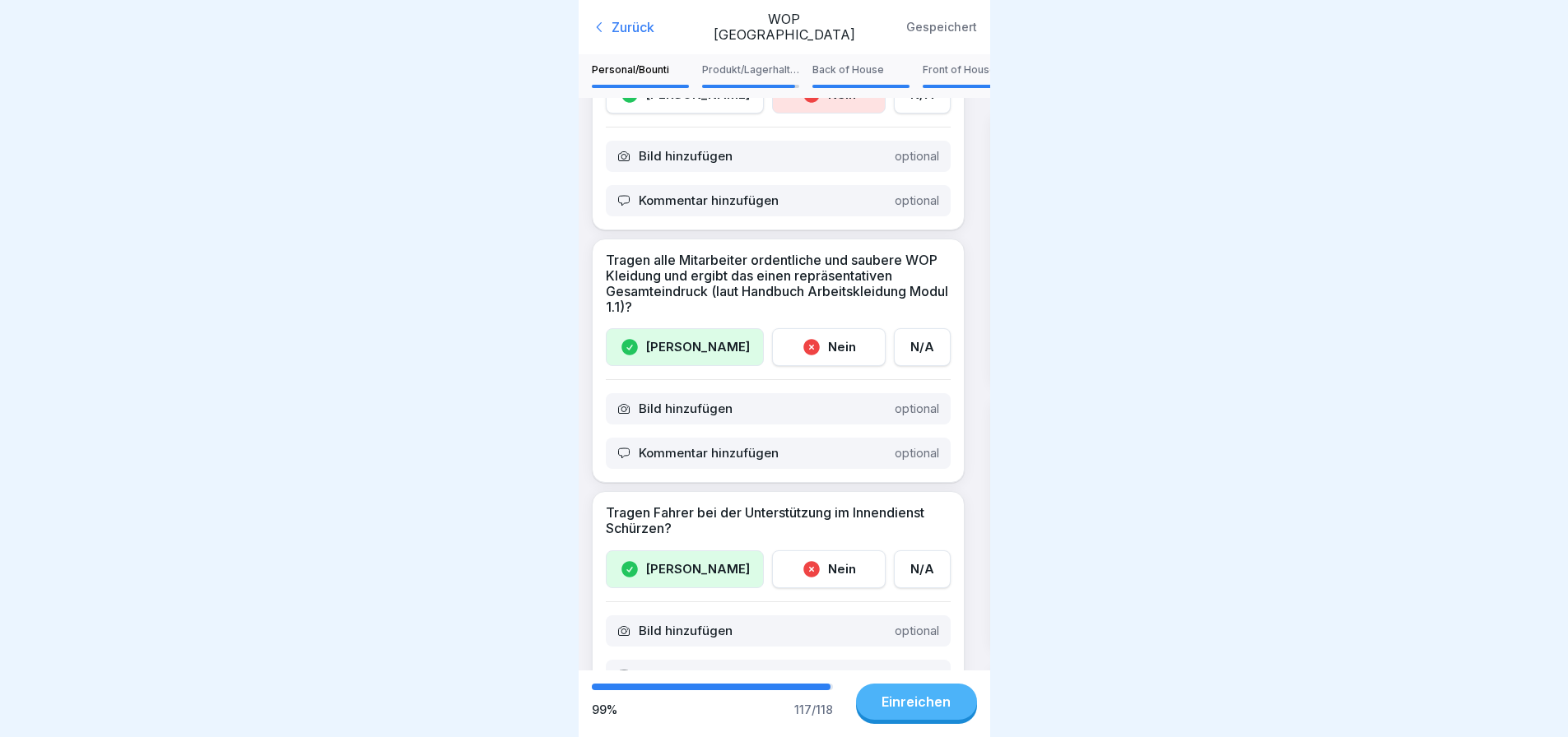
click at [778, 69] on p "Produkt/Lagerhaltung" at bounding box center [751, 69] width 98 height 12
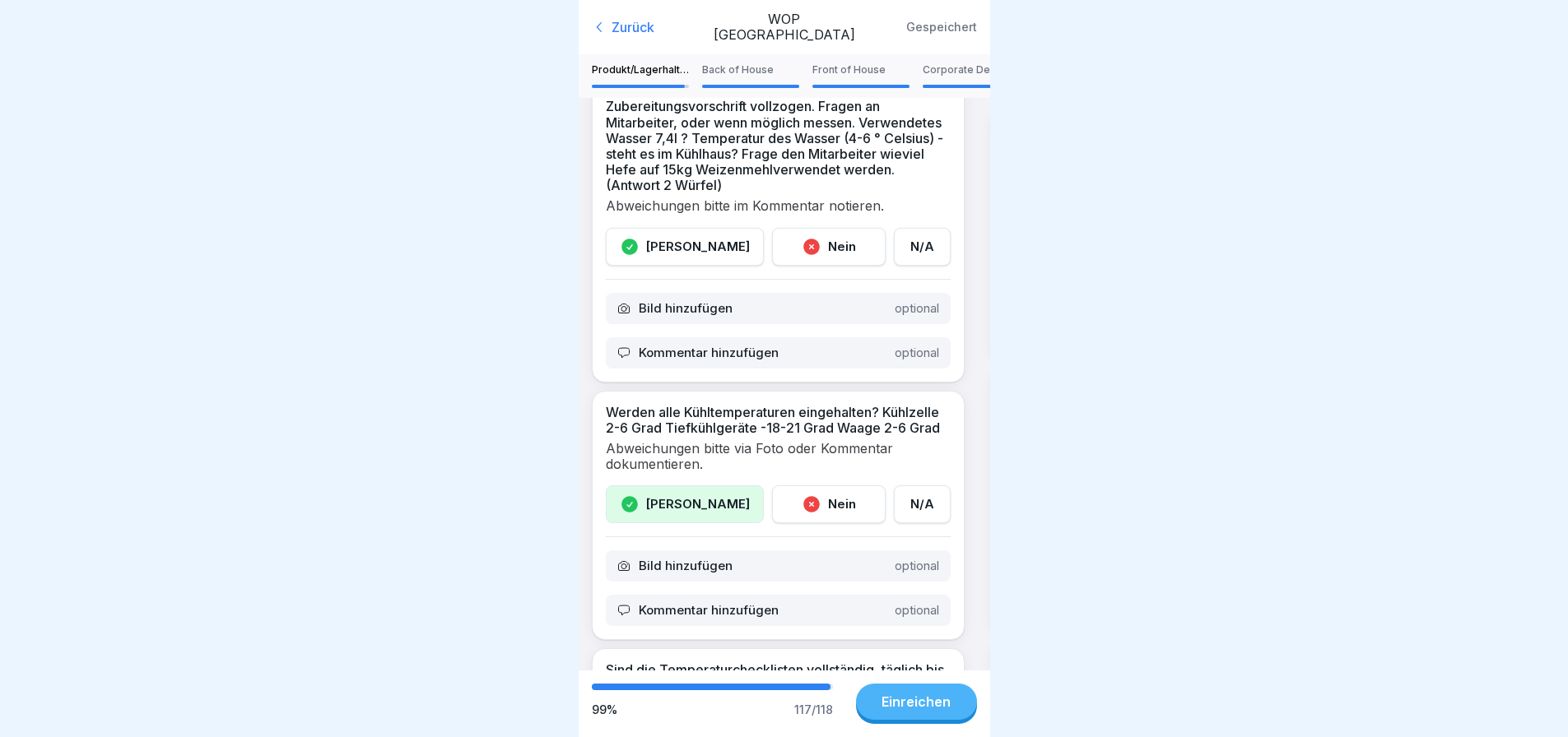
scroll to position [2222, 0]
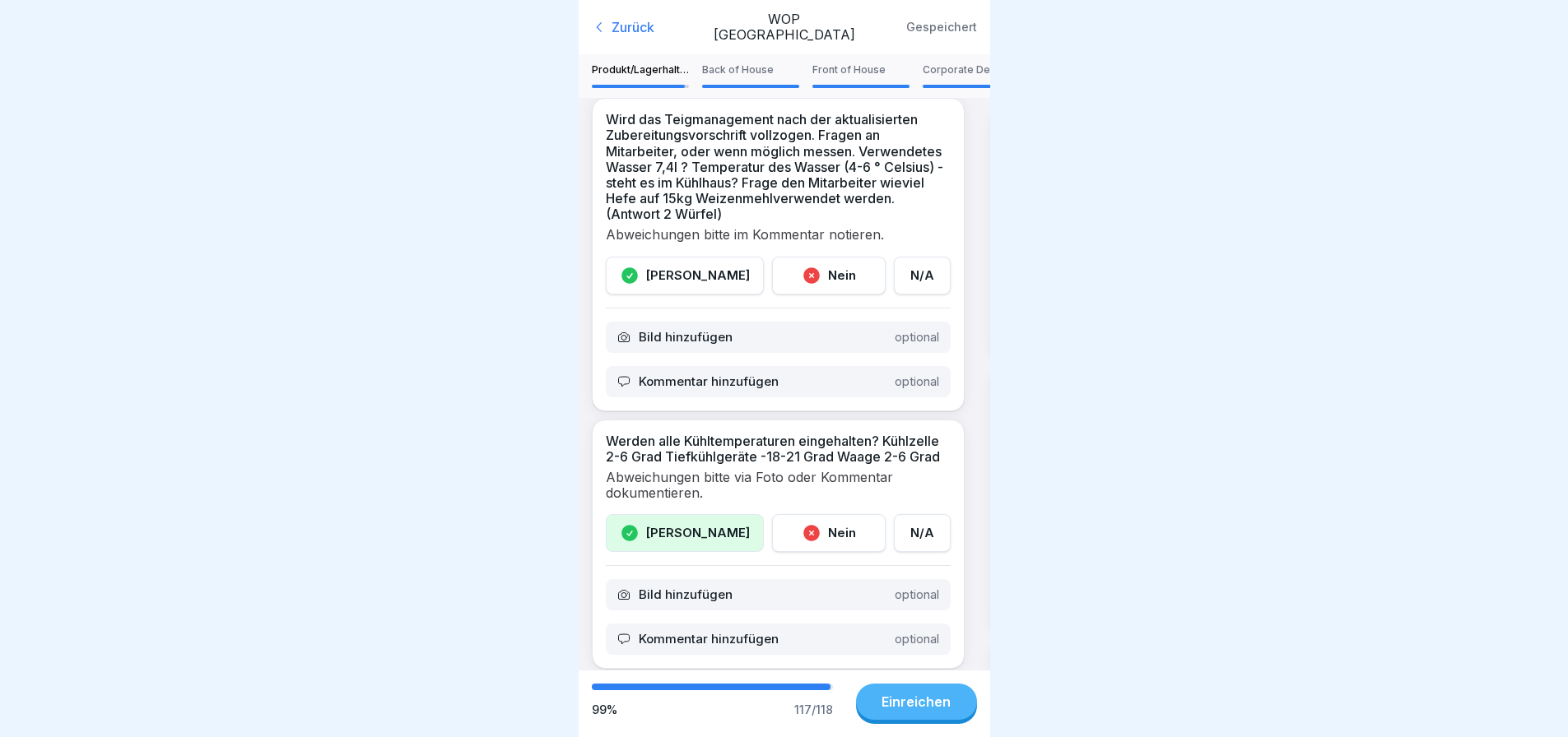
click at [697, 295] on div "Ja" at bounding box center [685, 275] width 158 height 38
click at [939, 710] on div "Einreichen" at bounding box center [917, 702] width 69 height 15
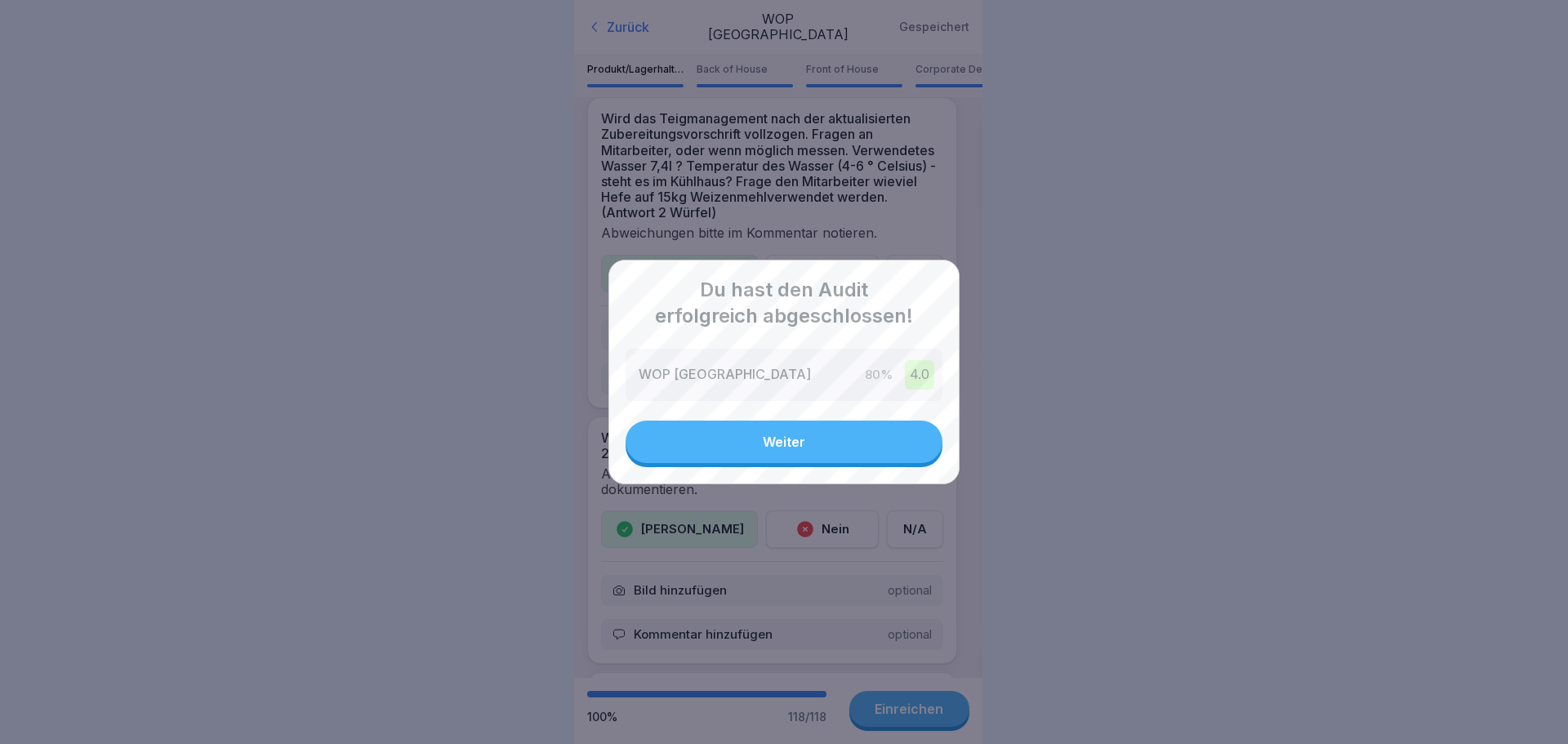
click at [842, 448] on button "Weiter" at bounding box center [784, 441] width 317 height 42
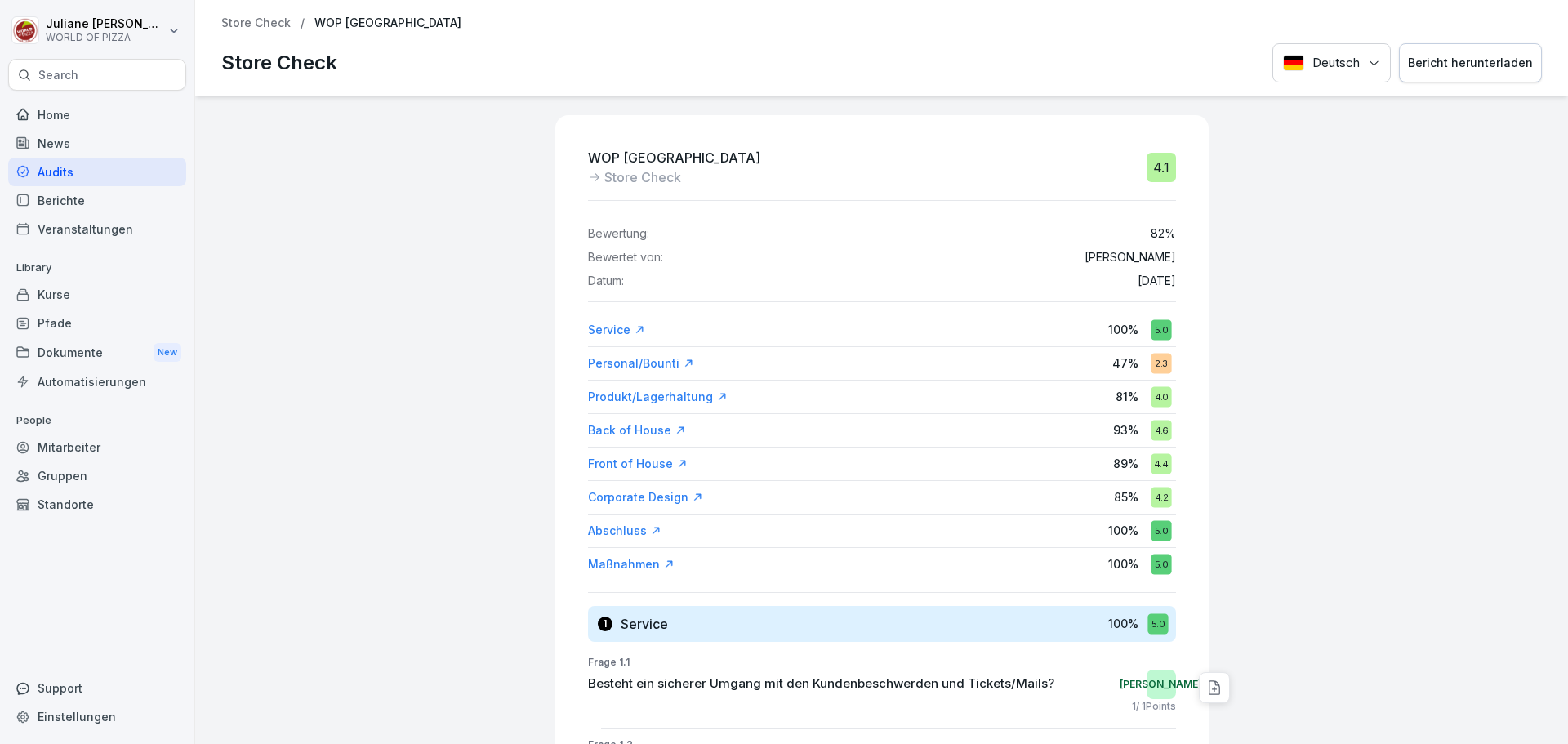
click at [62, 443] on div "Mitarbeiter" at bounding box center [97, 447] width 178 height 29
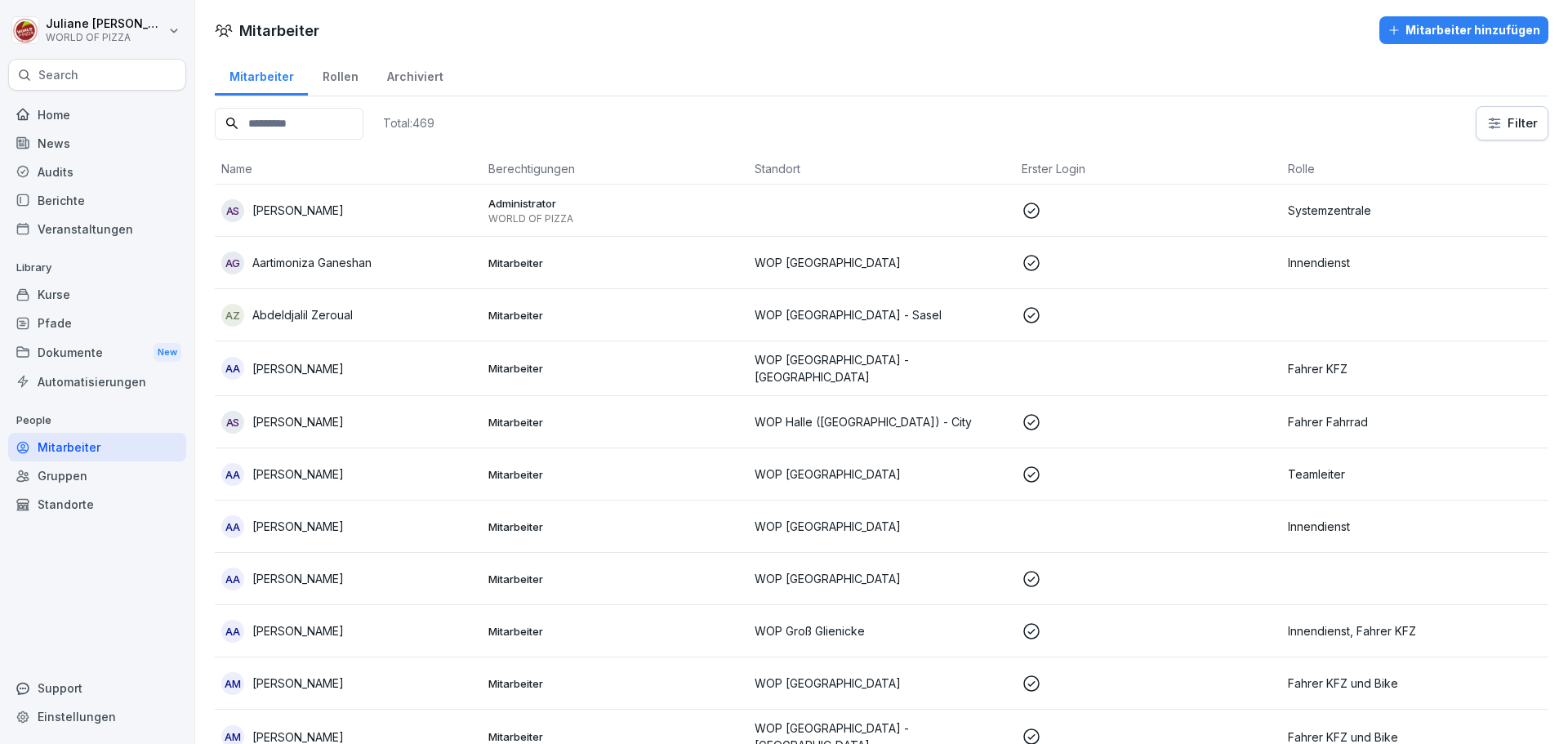
click at [300, 115] on input at bounding box center [288, 124] width 149 height 32
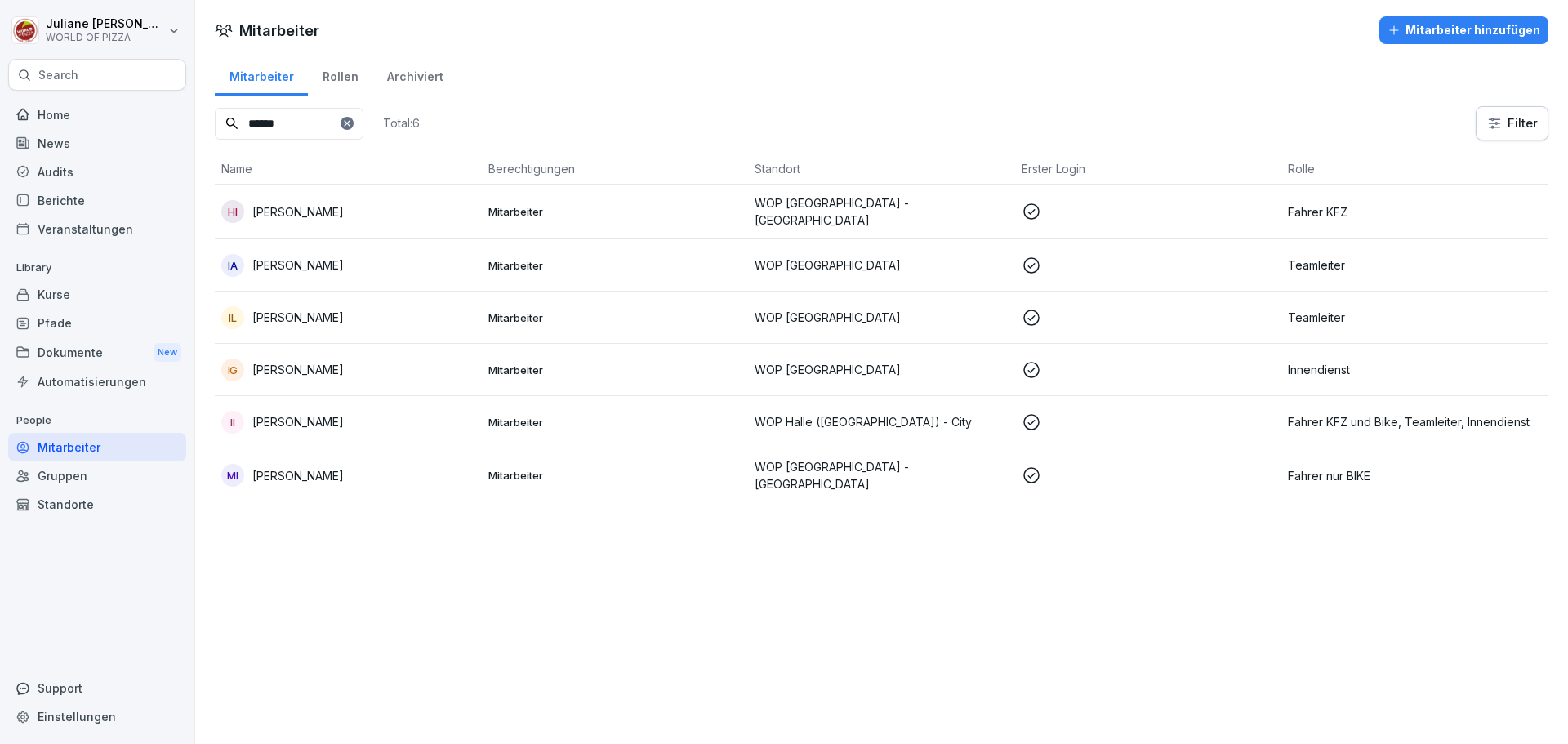
click at [1304, 309] on p "Teamleiter" at bounding box center [1415, 317] width 254 height 18
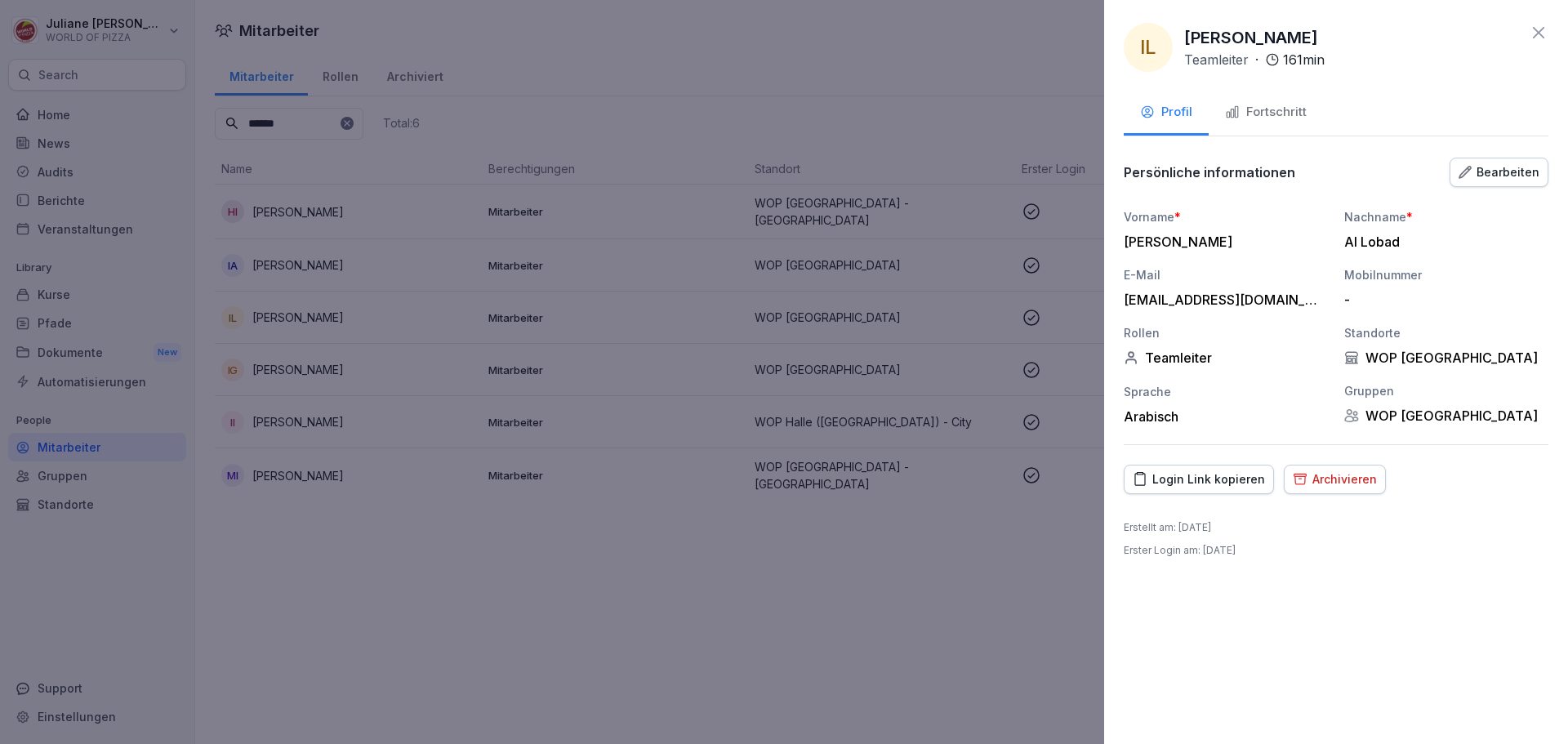
click at [1295, 113] on div "Fortschritt" at bounding box center [1265, 112] width 82 height 18
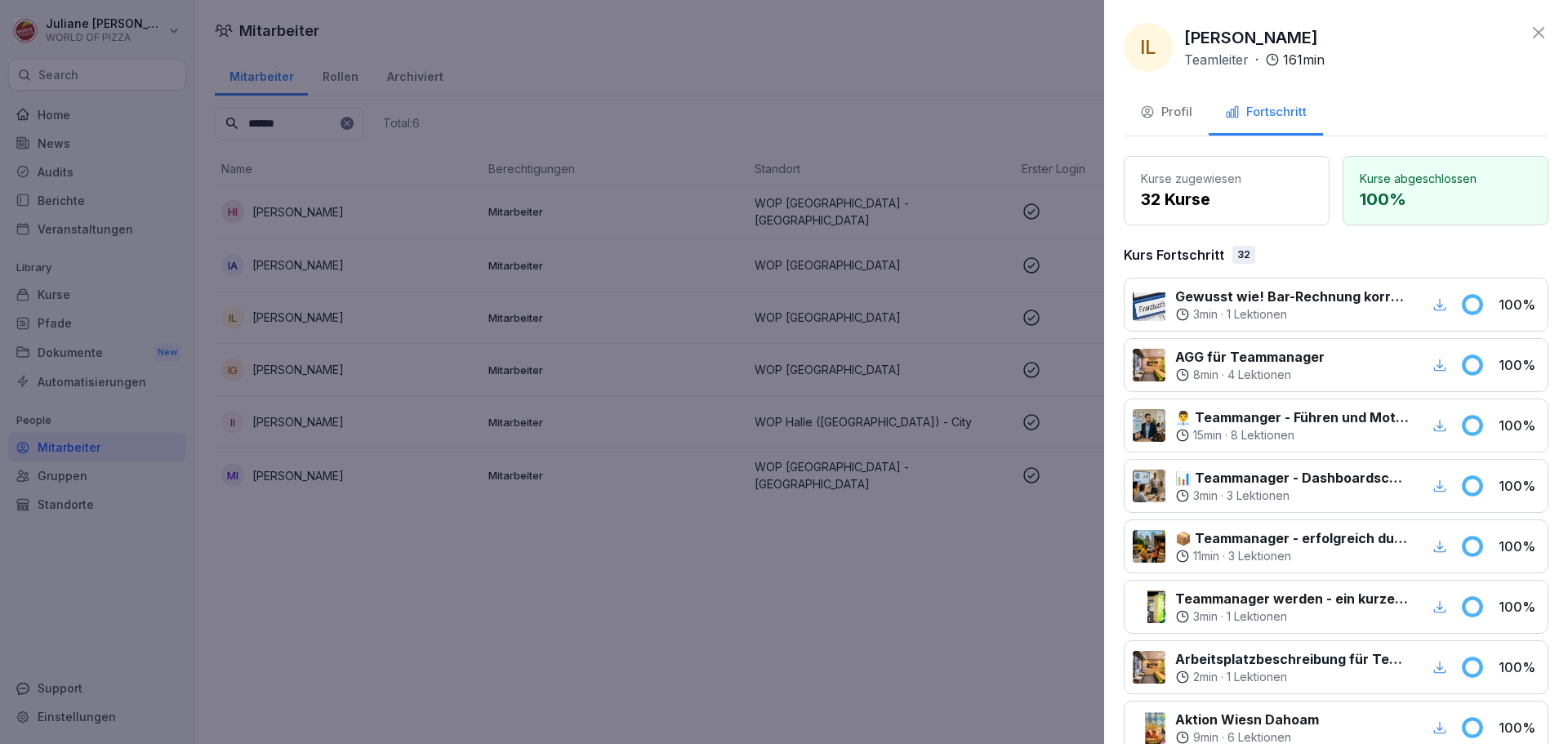
click at [825, 553] on div at bounding box center [784, 372] width 1568 height 744
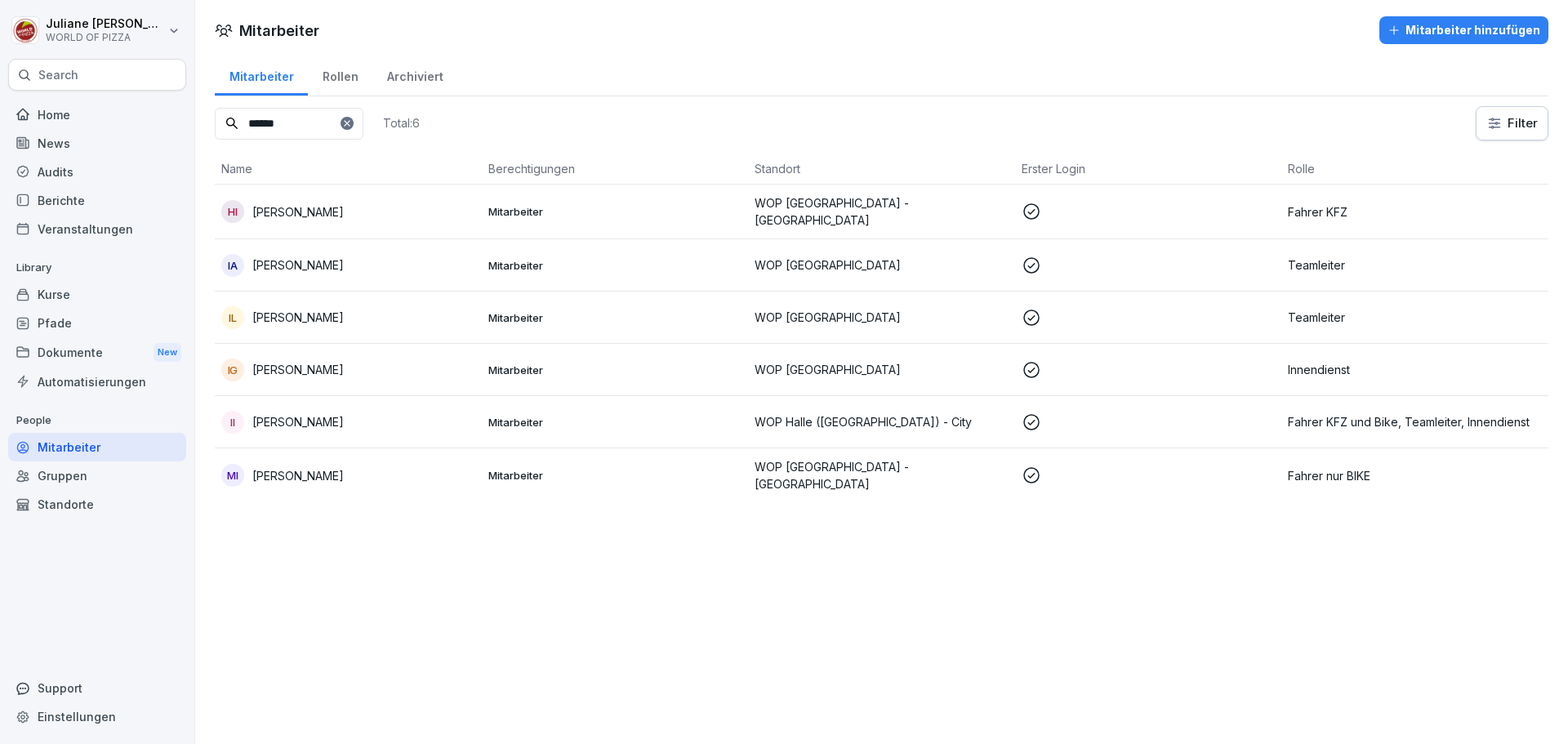
drag, startPoint x: 329, startPoint y: 125, endPoint x: 173, endPoint y: 113, distance: 156.5
click at [173, 113] on div "[PERSON_NAME] WORLD OF PIZZA Search Home News Audits Berichte Veranstaltungen L…" at bounding box center [784, 372] width 1568 height 744
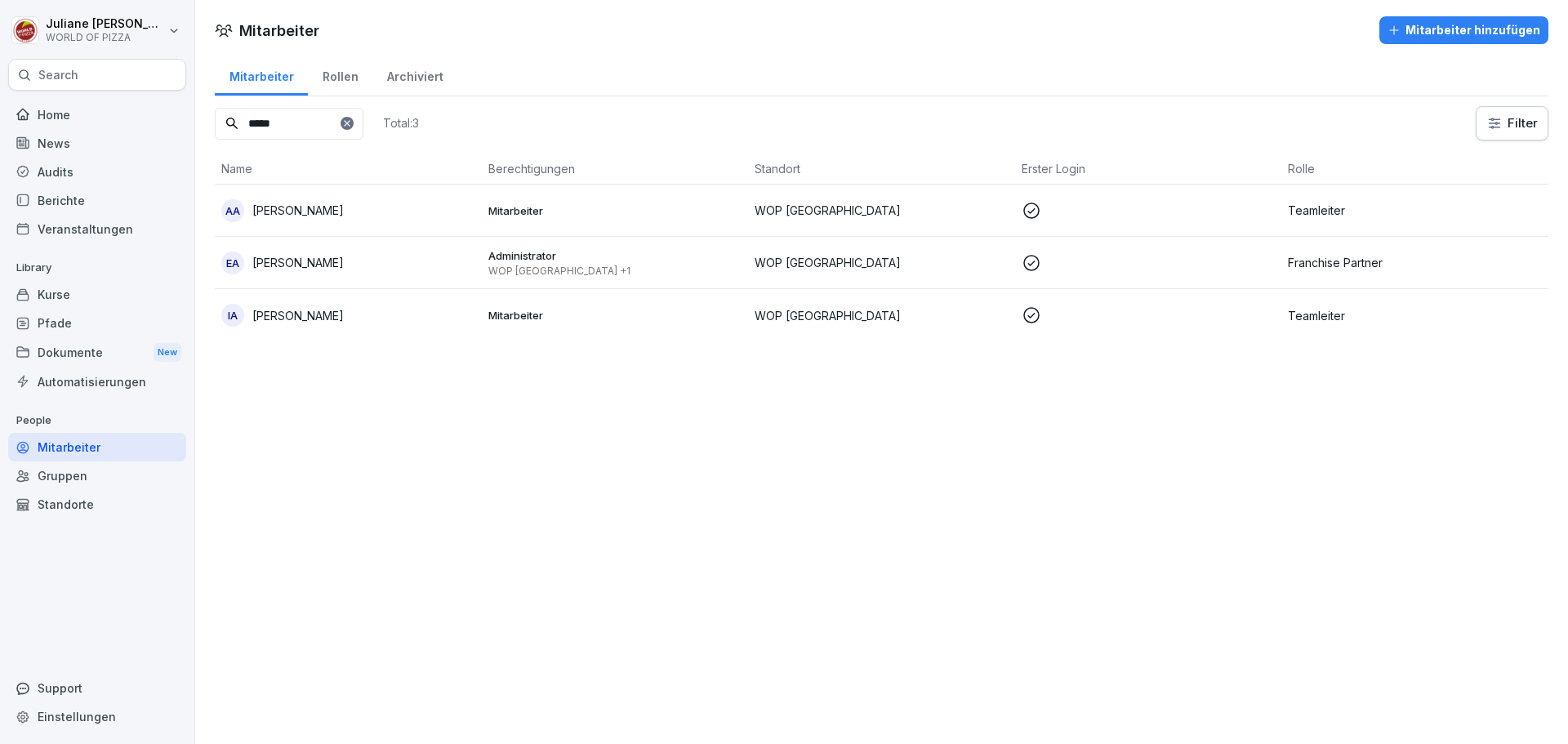
type input "*****"
click at [378, 214] on div "AA [PERSON_NAME]" at bounding box center [348, 211] width 254 height 23
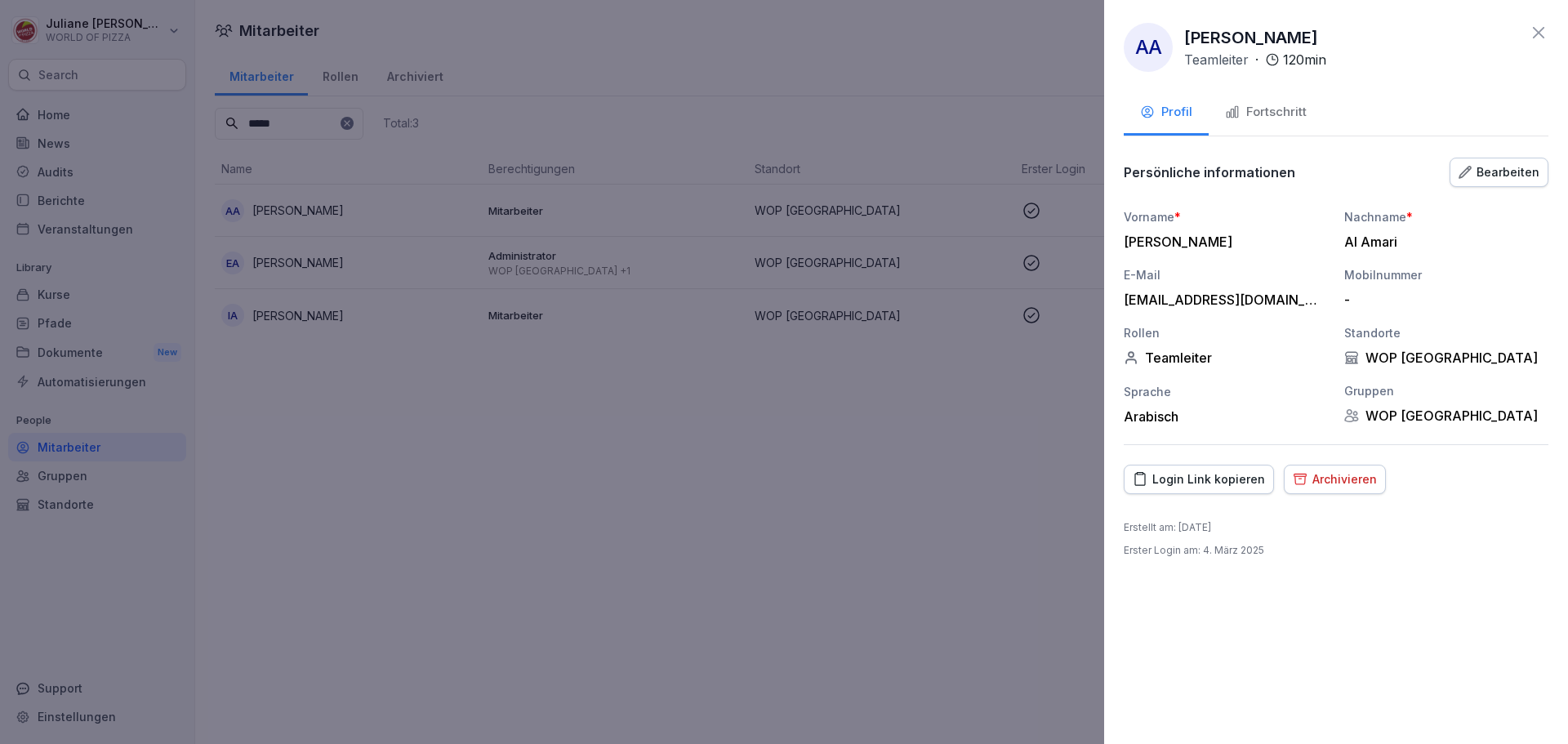
click at [1281, 115] on div "Fortschritt" at bounding box center [1265, 112] width 82 height 18
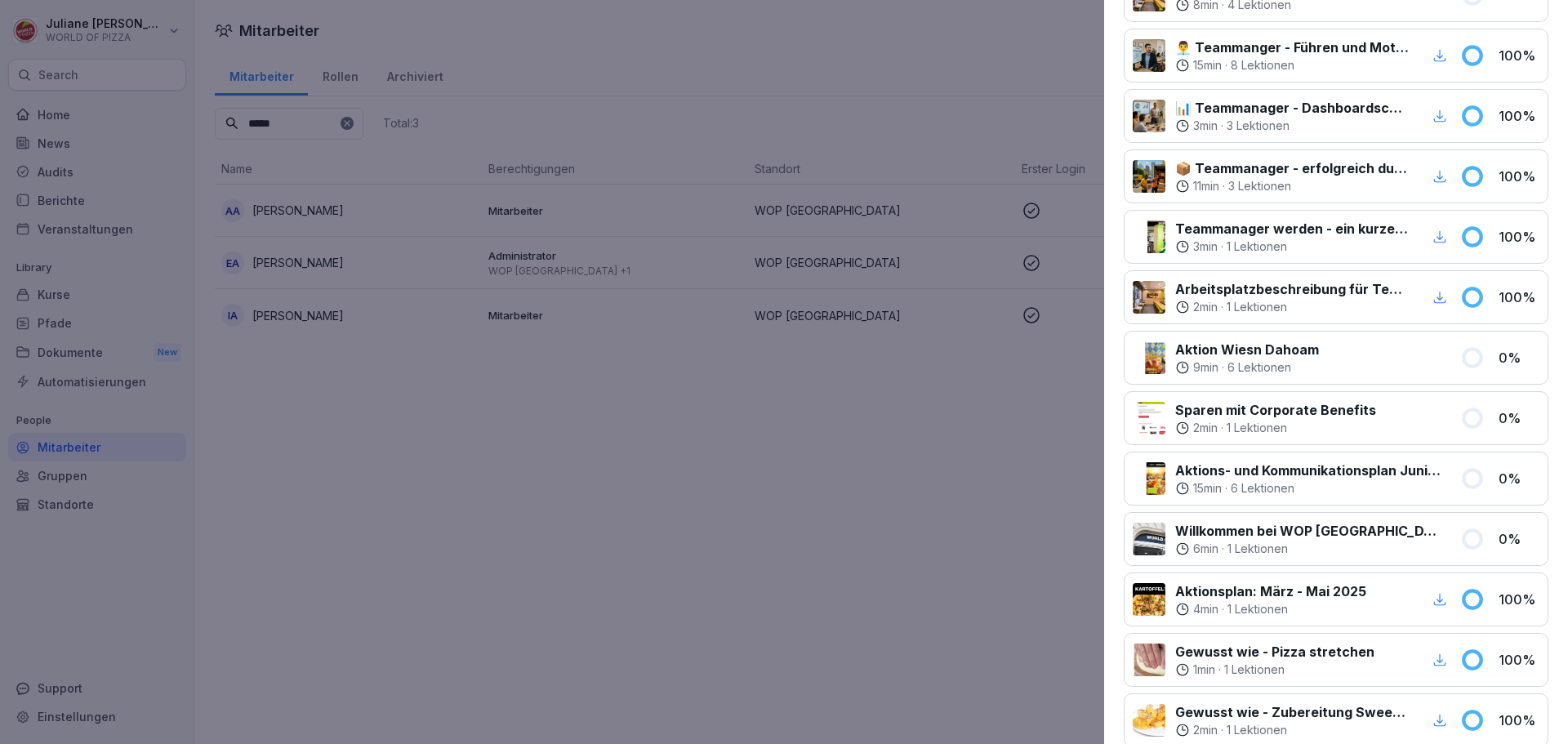
scroll to position [408, 0]
